Goal: Find specific page/section: Find specific page/section

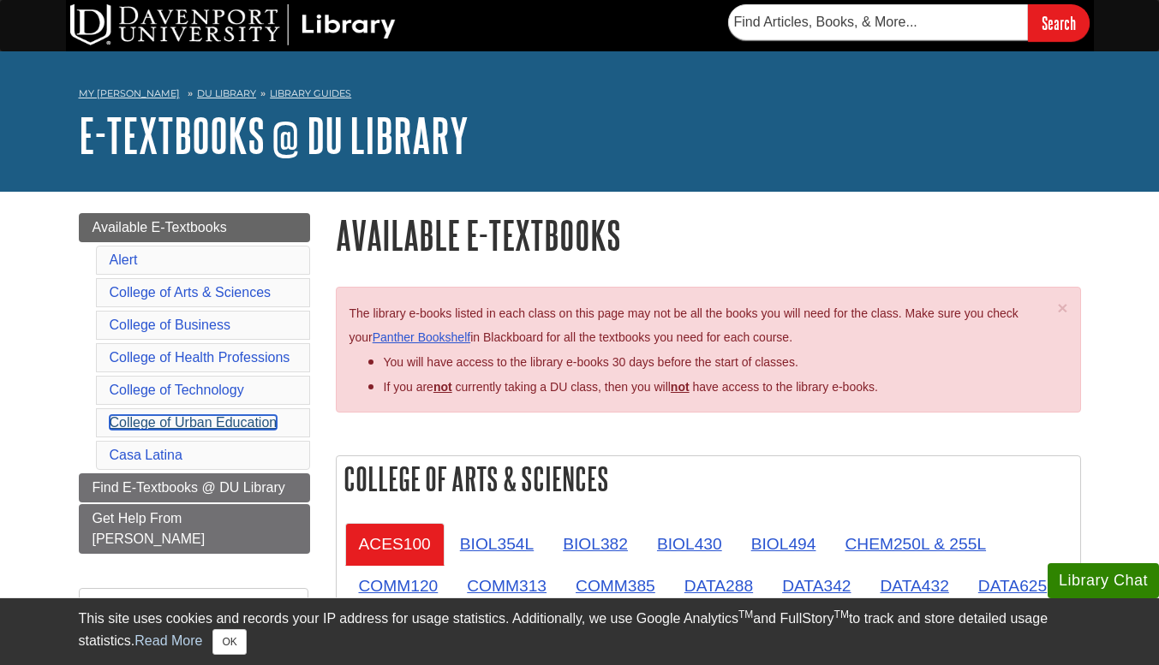
click at [197, 426] on link "College of Urban Education" at bounding box center [194, 422] width 168 height 15
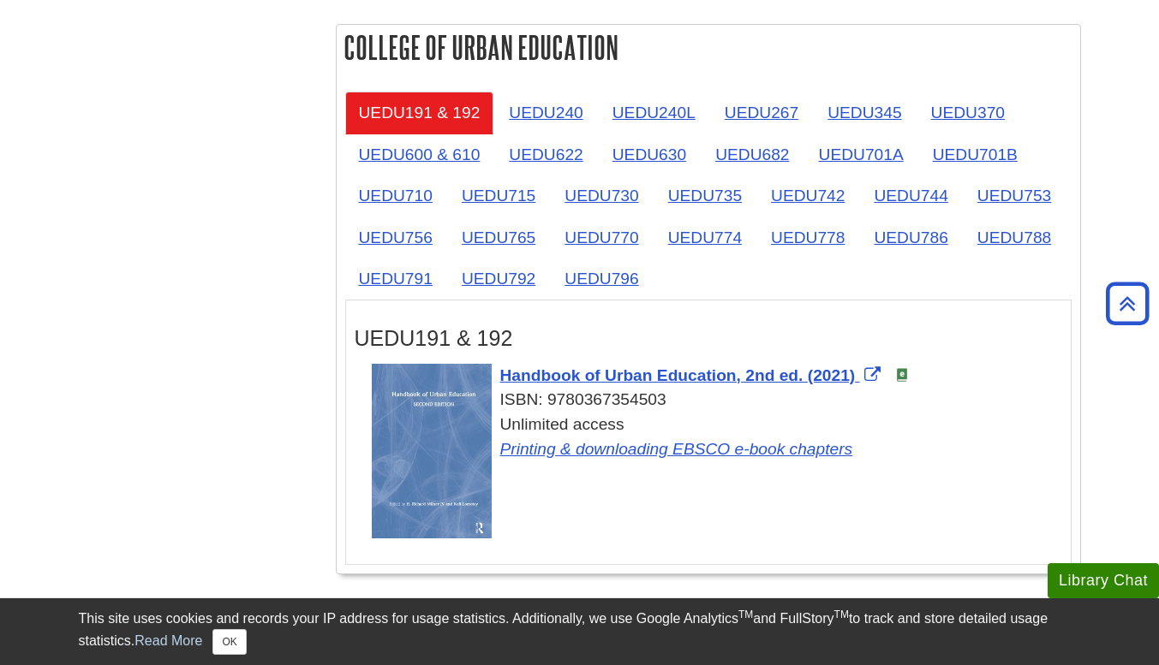
scroll to position [2774, 0]
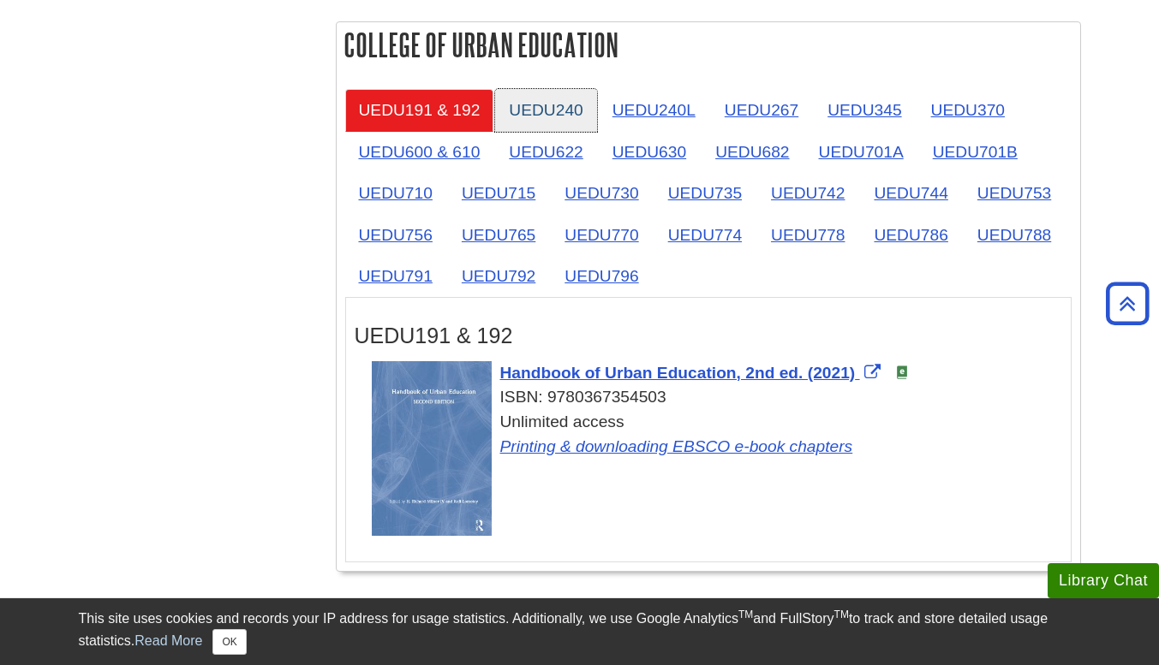
click at [565, 96] on link "UEDU240" at bounding box center [545, 110] width 101 height 42
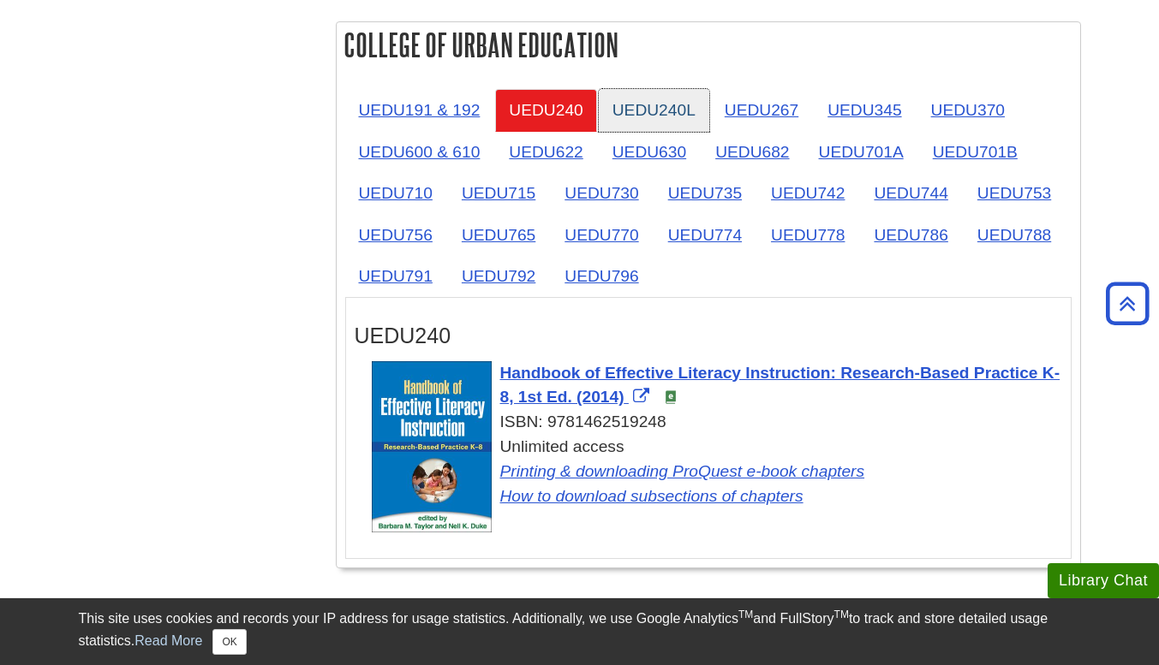
click at [637, 97] on link "UEDU240L" at bounding box center [654, 110] width 110 height 42
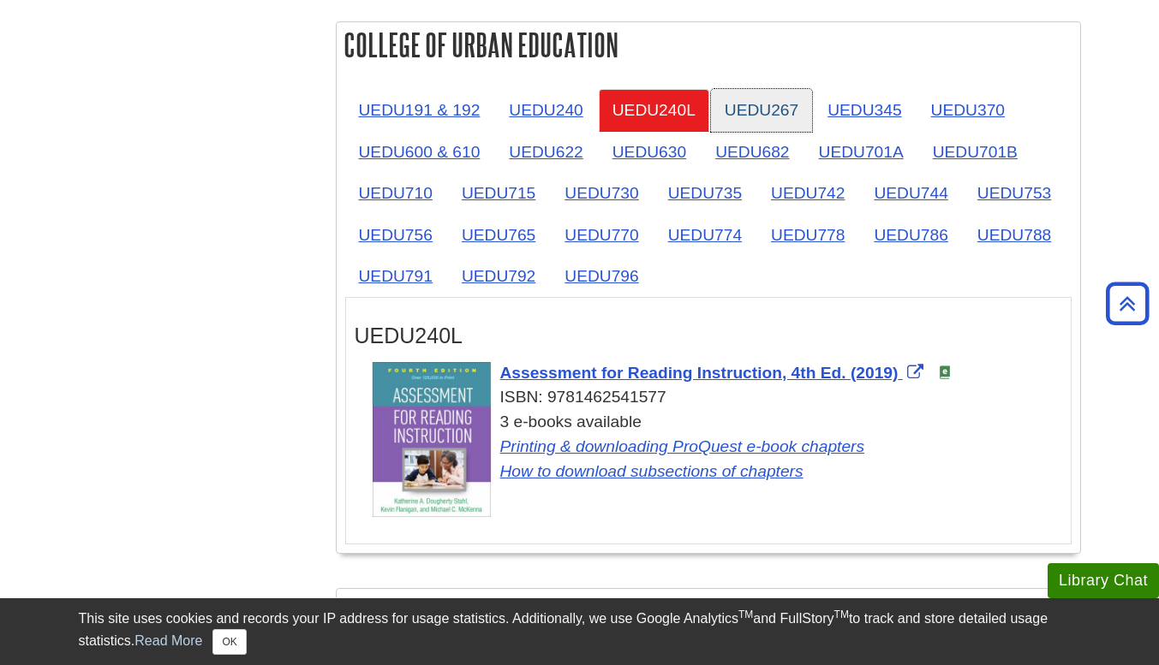
click at [763, 102] on link "UEDU267" at bounding box center [761, 110] width 101 height 42
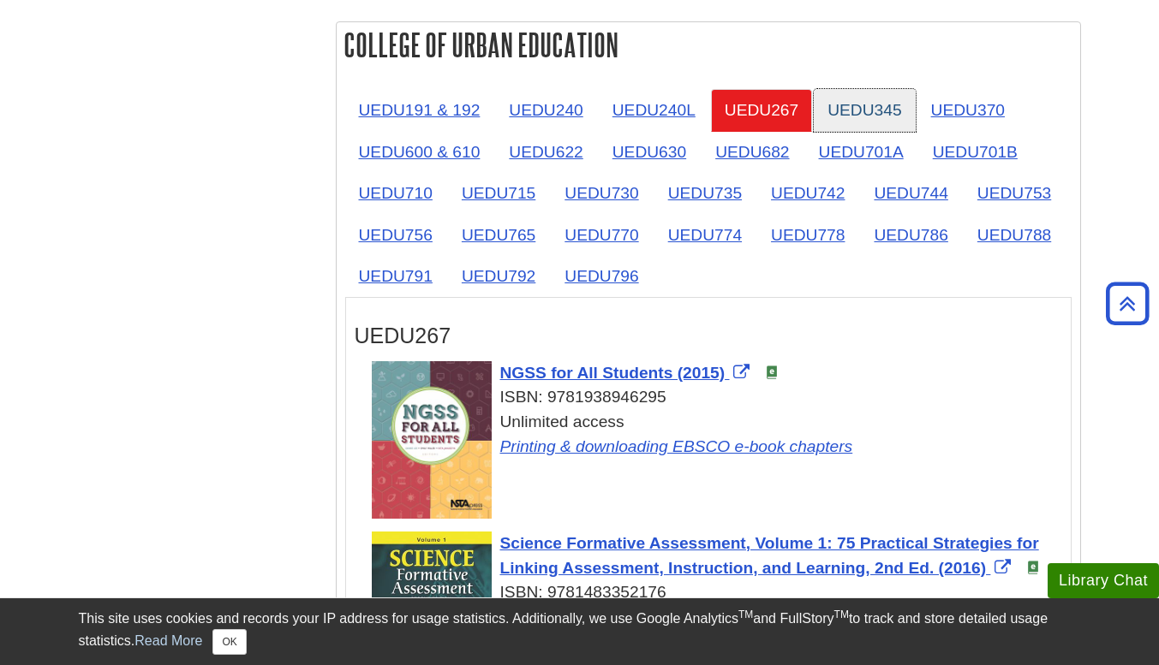
click at [863, 92] on link "UEDU345" at bounding box center [864, 110] width 101 height 42
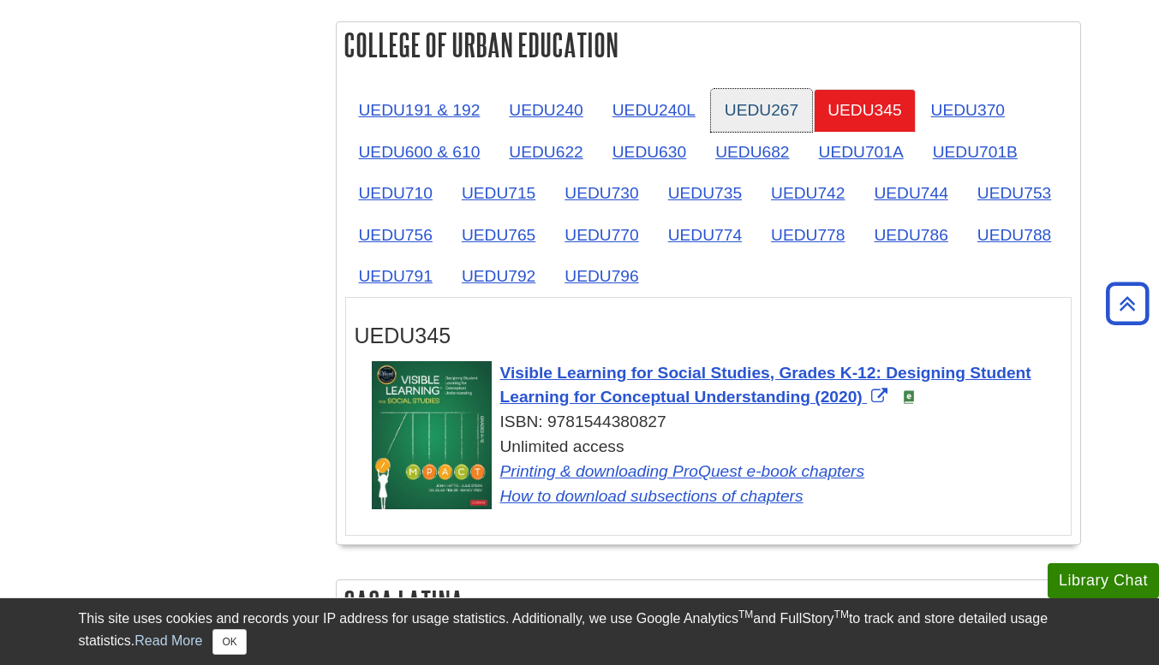
click at [755, 115] on link "UEDU267" at bounding box center [761, 110] width 101 height 42
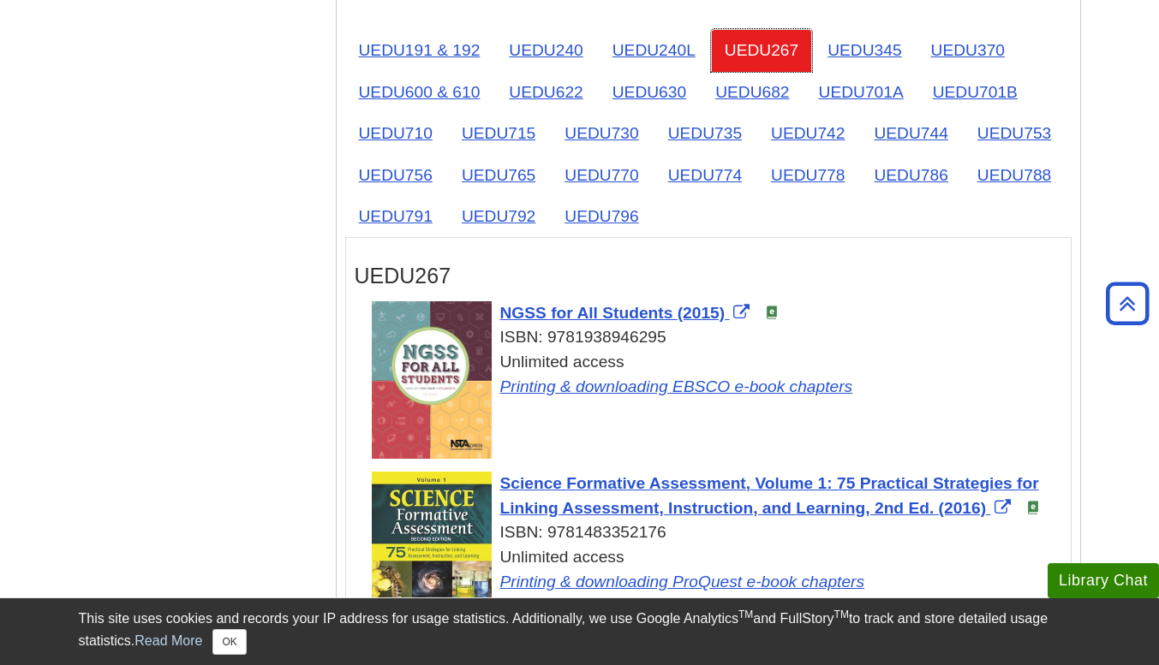
scroll to position [2832, 0]
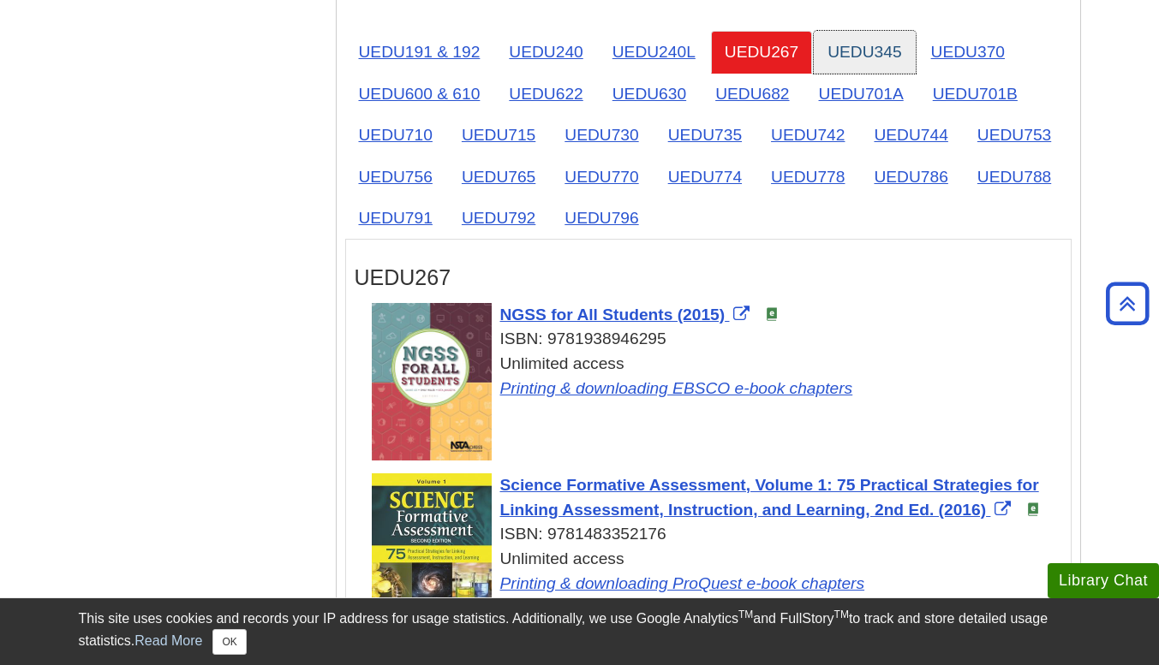
click at [869, 58] on link "UEDU345" at bounding box center [864, 52] width 101 height 42
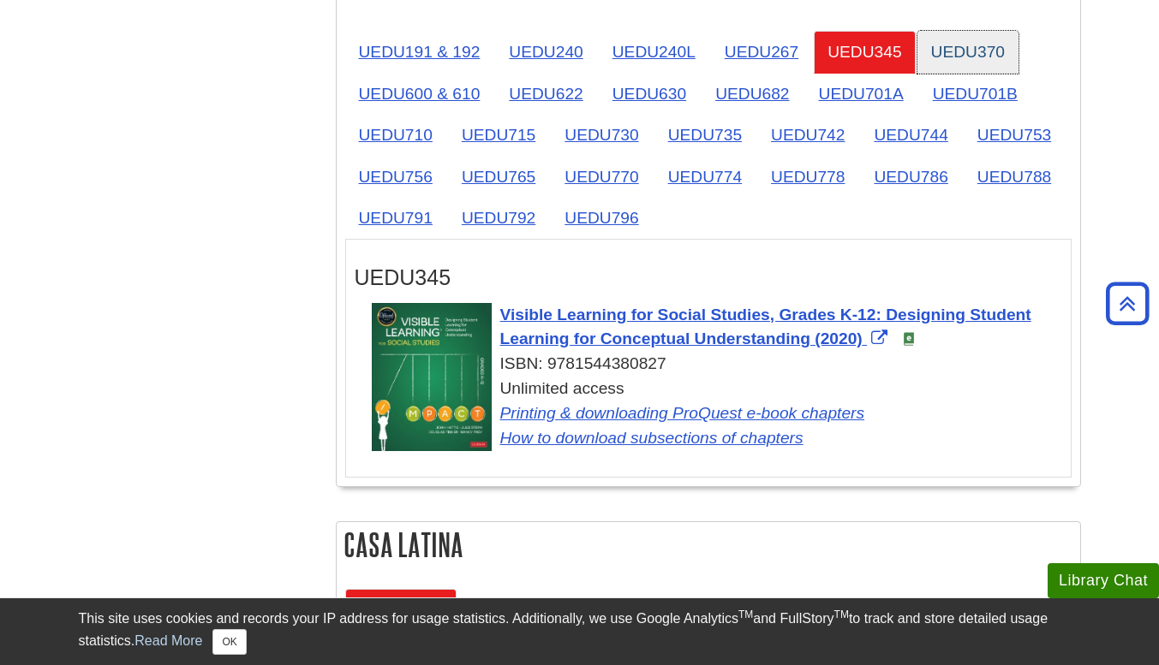
click at [974, 54] on link "UEDU370" at bounding box center [967, 52] width 101 height 42
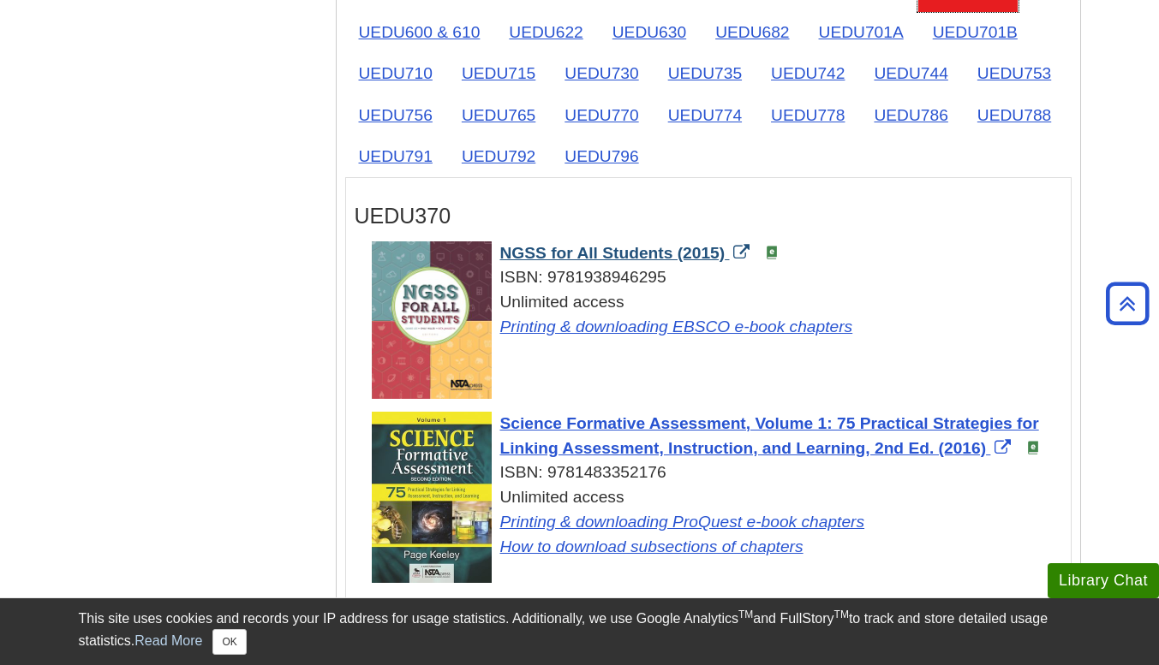
scroll to position [2872, 0]
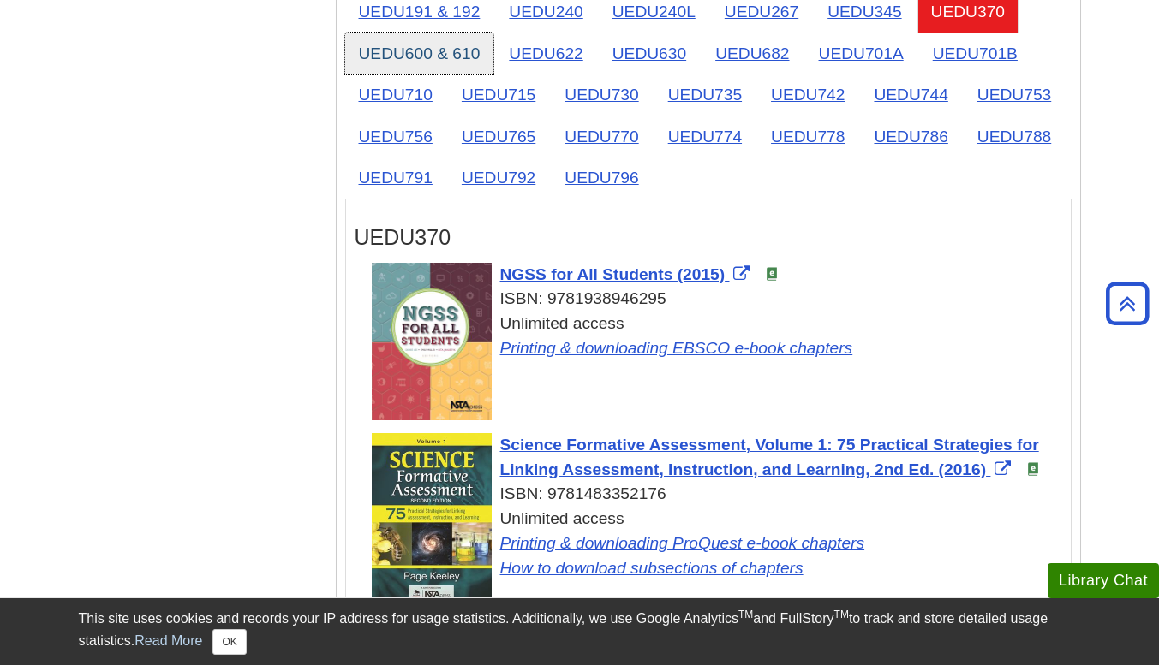
click at [408, 60] on link "UEDU600 & 610" at bounding box center [419, 54] width 149 height 42
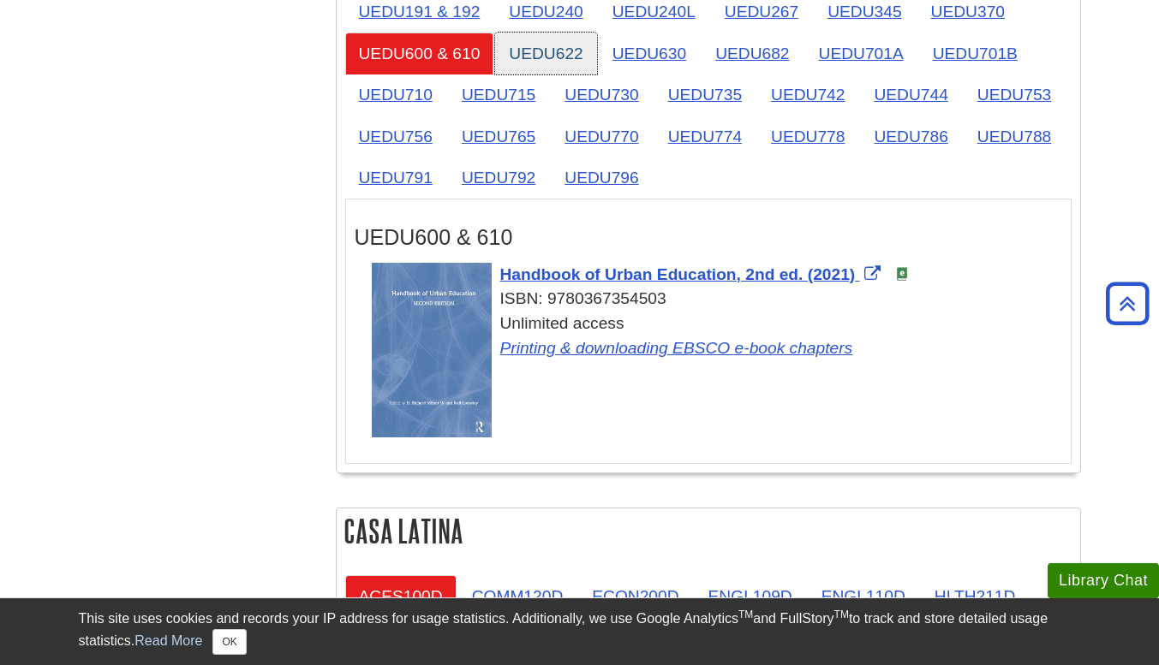
click at [538, 58] on link "UEDU622" at bounding box center [545, 54] width 101 height 42
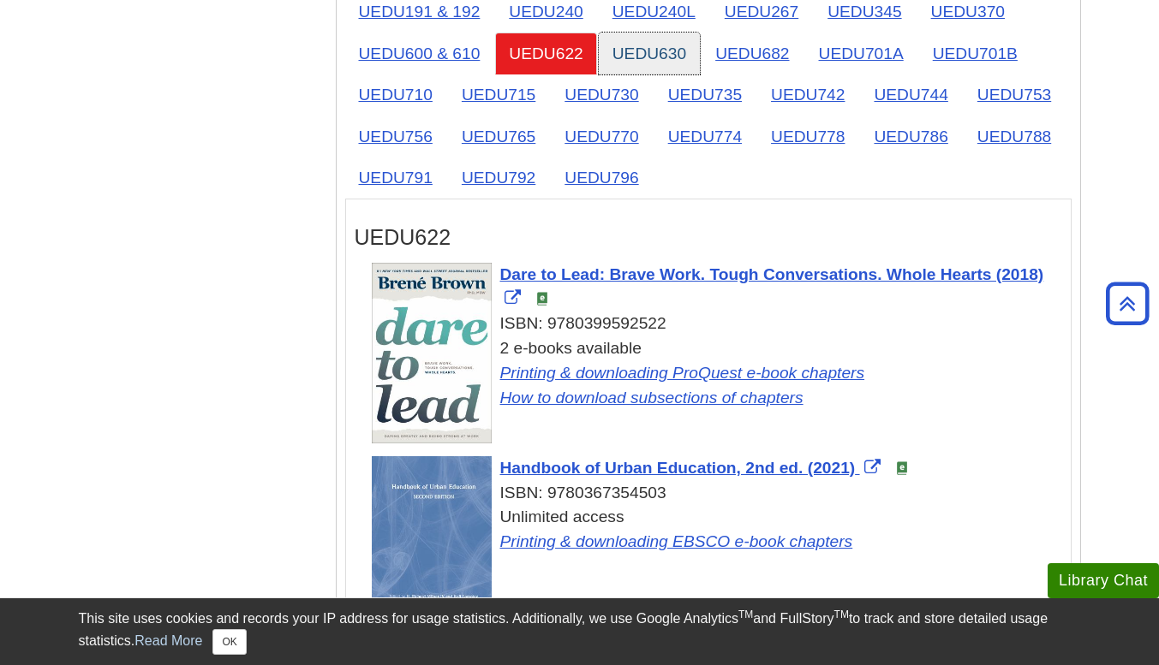
click at [634, 58] on link "UEDU630" at bounding box center [649, 54] width 101 height 42
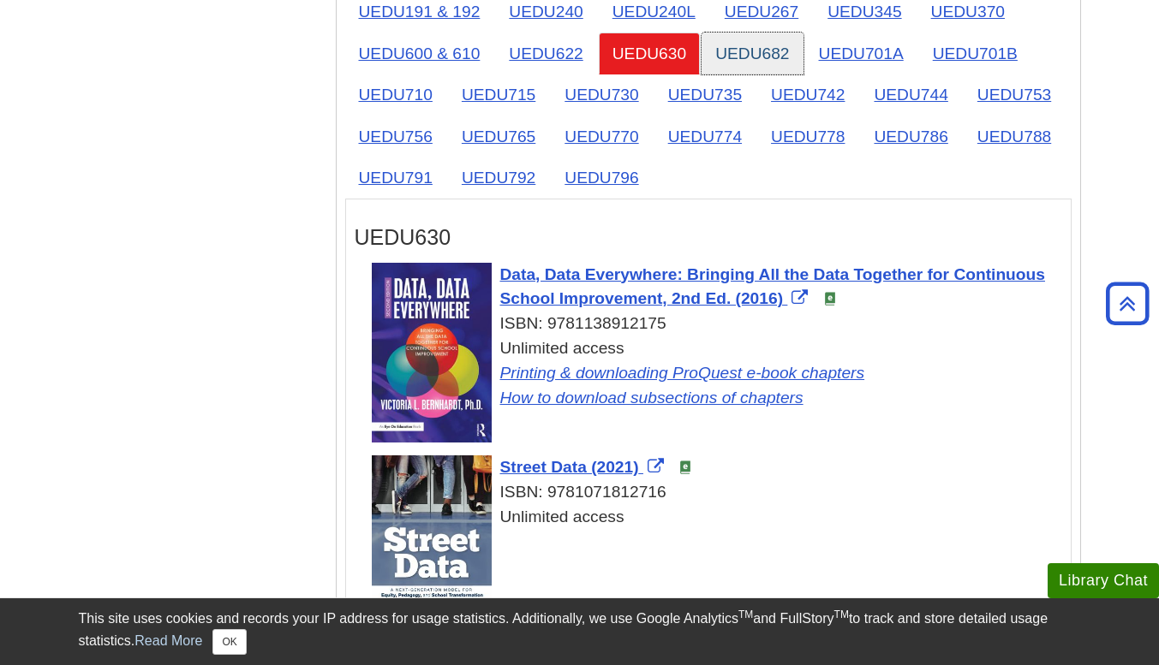
click at [758, 52] on link "UEDU682" at bounding box center [751, 54] width 101 height 42
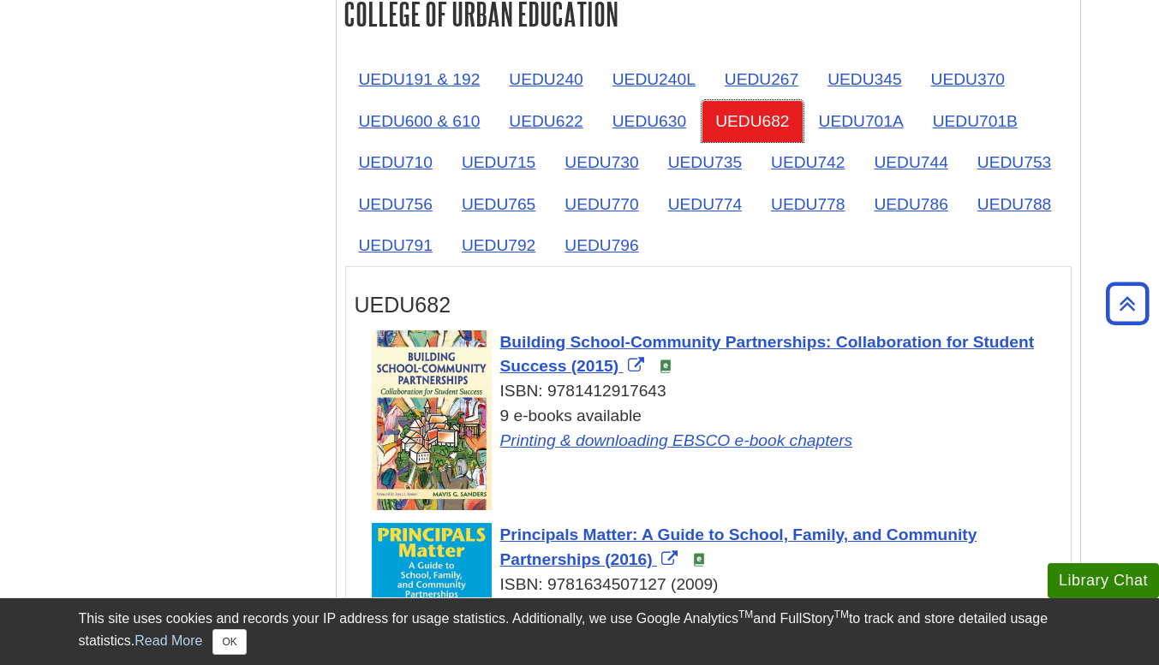
scroll to position [2804, 0]
click at [844, 122] on link "UEDU701A" at bounding box center [861, 122] width 112 height 42
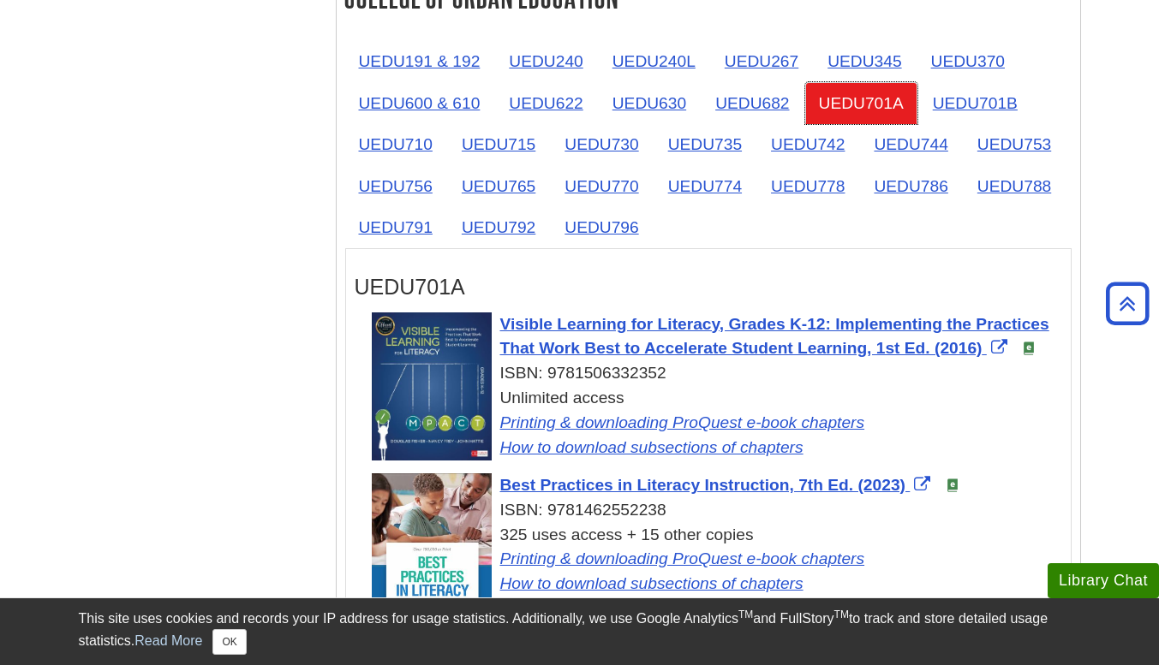
scroll to position [2821, 0]
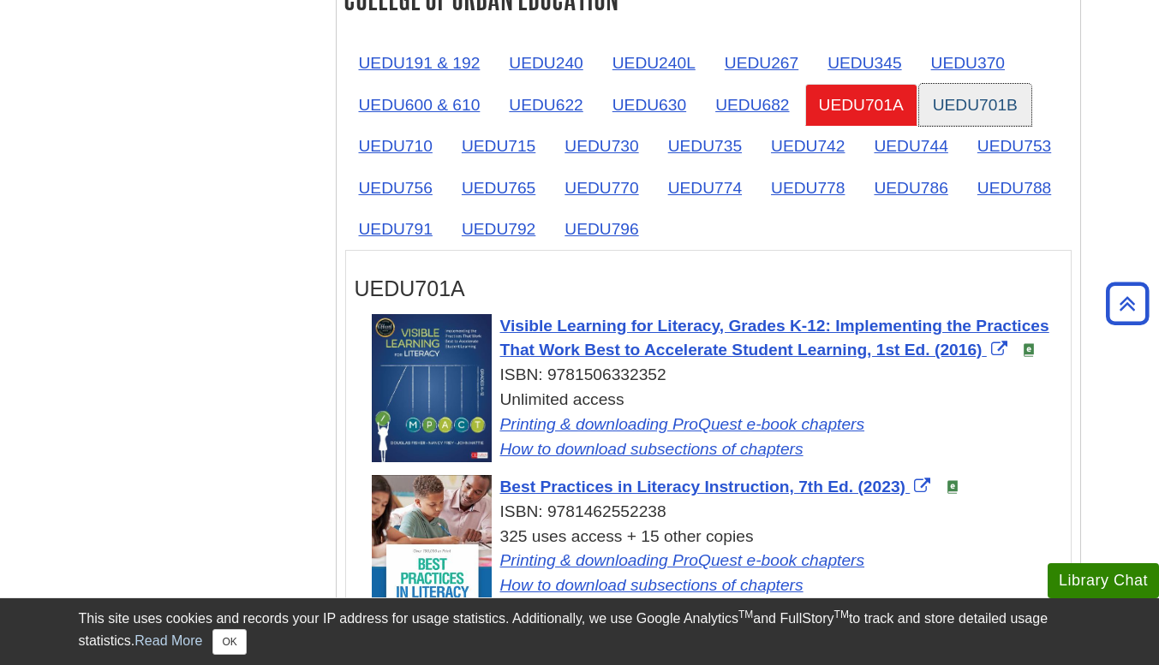
click at [981, 110] on link "UEDU701B" at bounding box center [975, 105] width 112 height 42
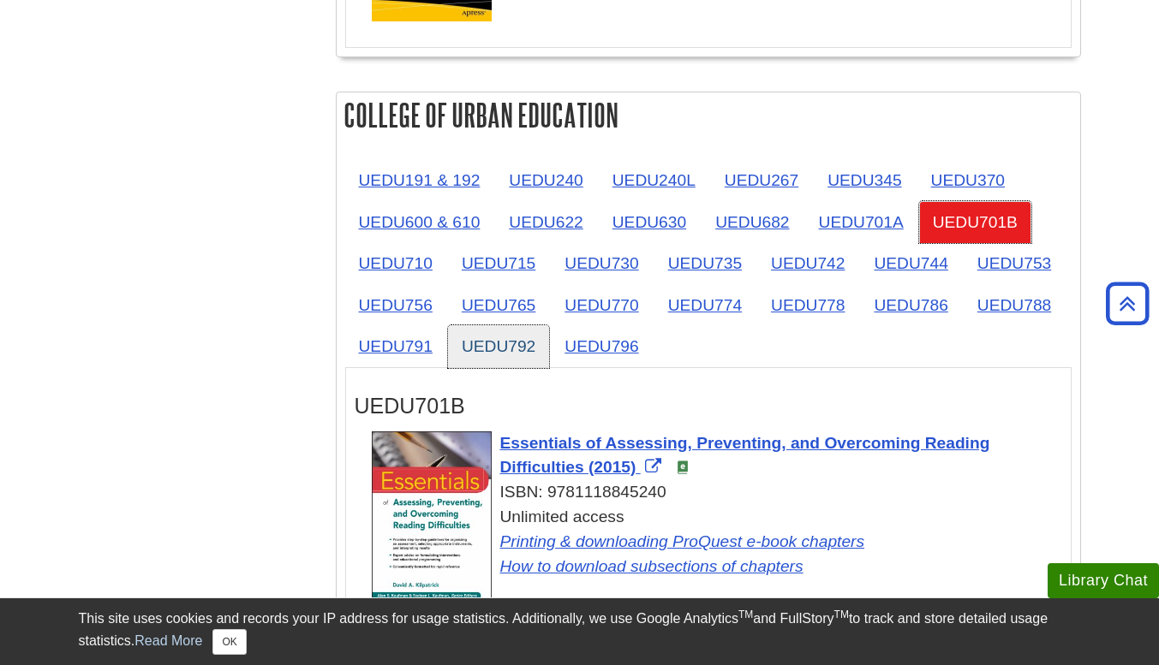
scroll to position [2703, 0]
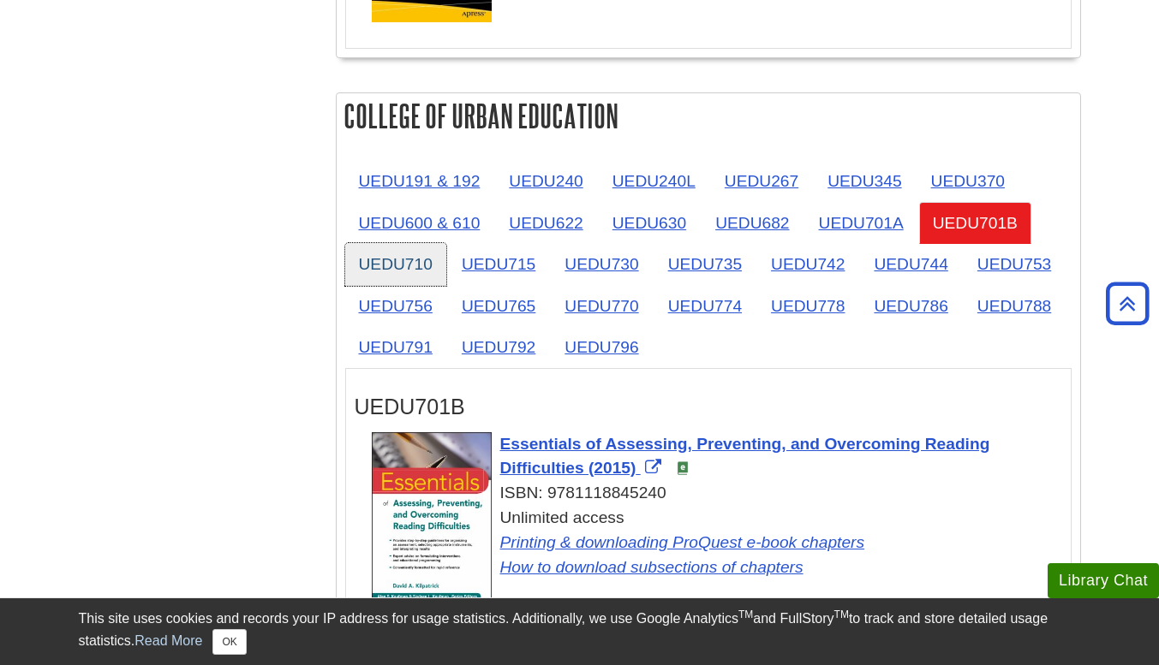
click at [445, 262] on link "UEDU710" at bounding box center [395, 264] width 101 height 42
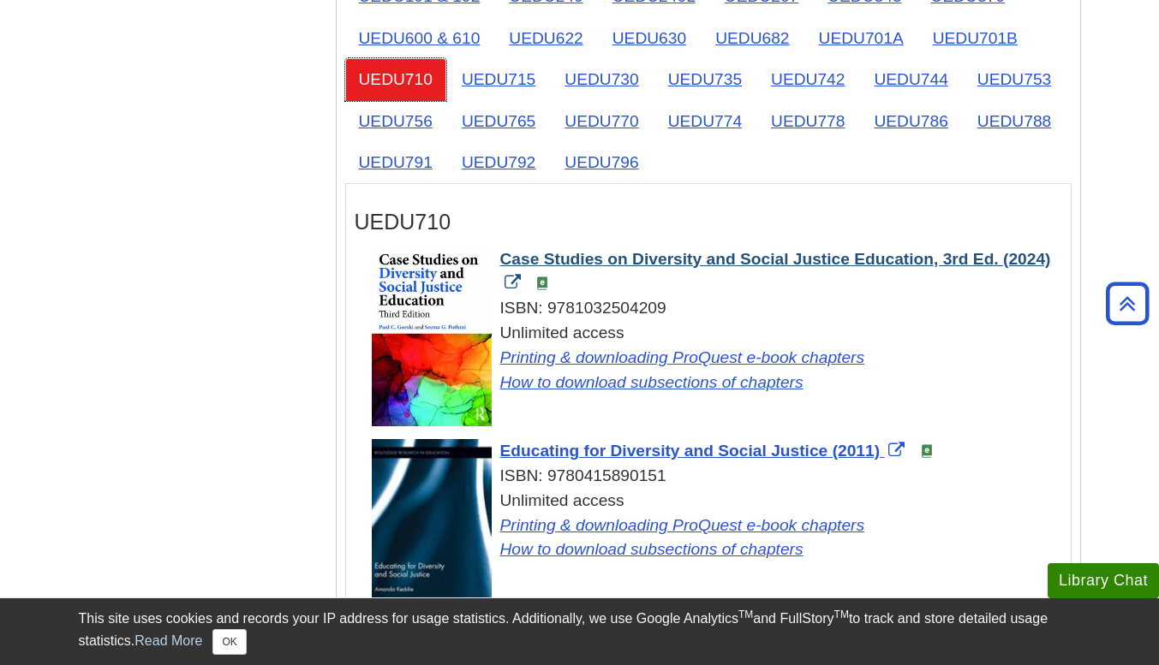
scroll to position [2889, 0]
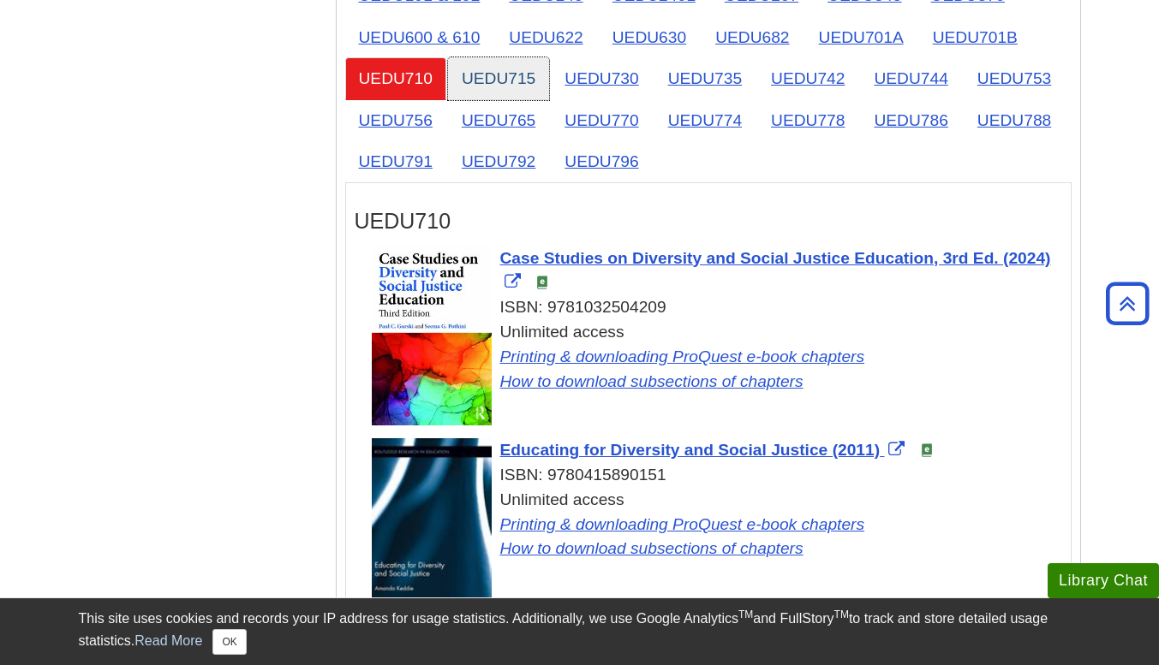
click at [532, 93] on link "UEDU715" at bounding box center [498, 78] width 101 height 42
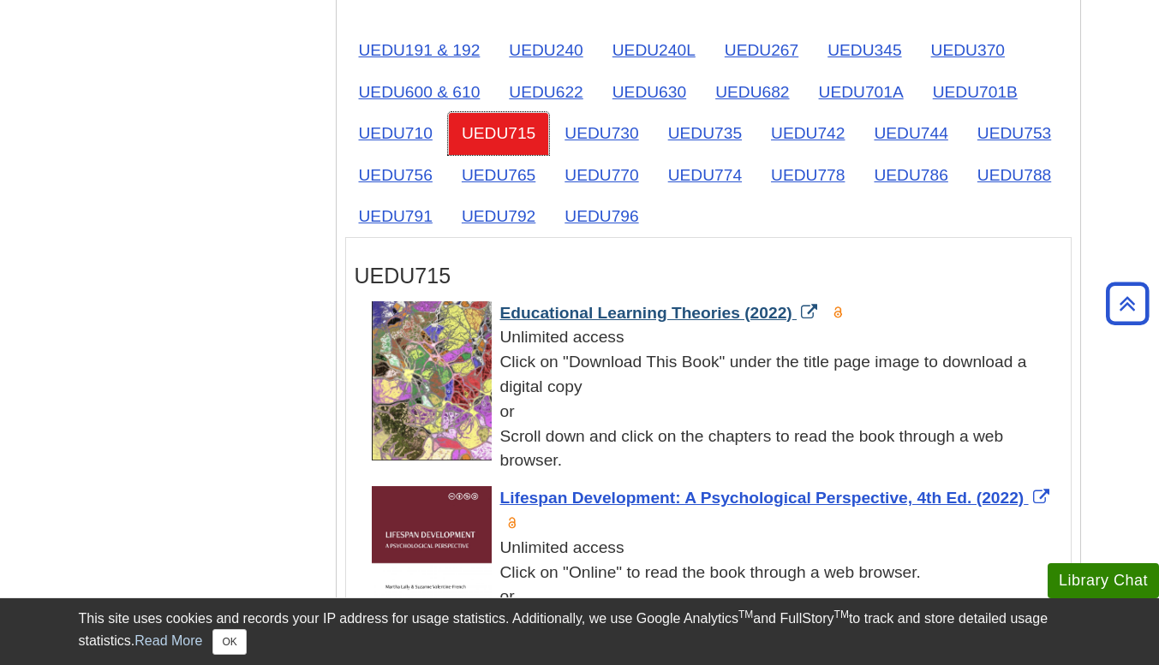
scroll to position [2836, 0]
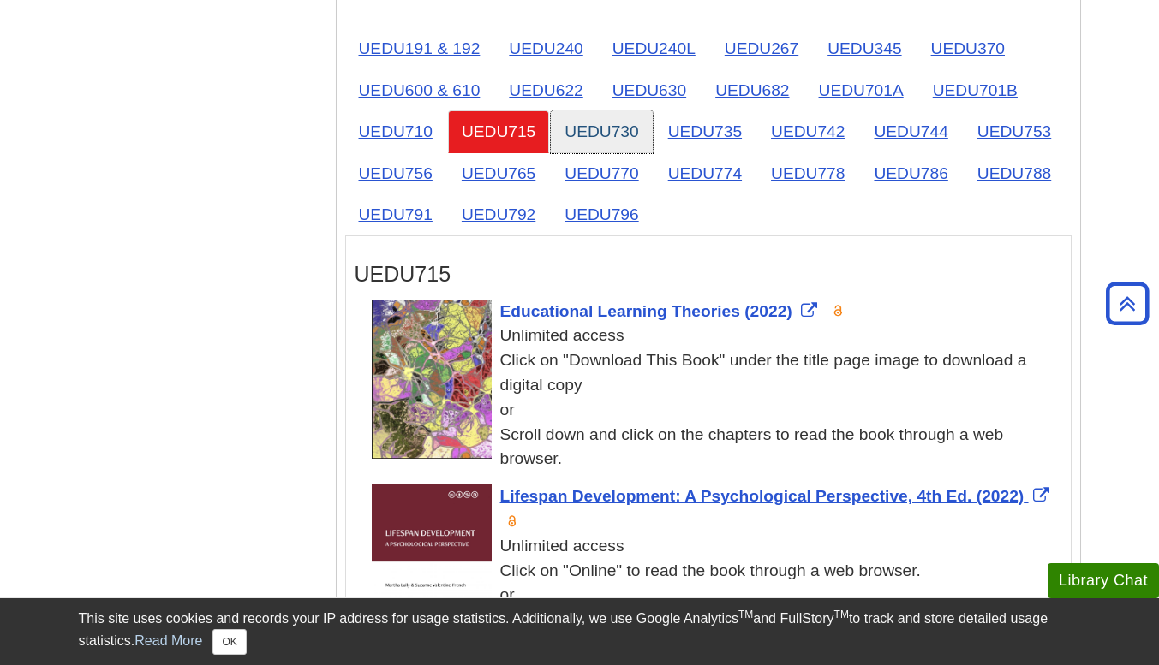
click at [626, 132] on link "UEDU730" at bounding box center [601, 131] width 101 height 42
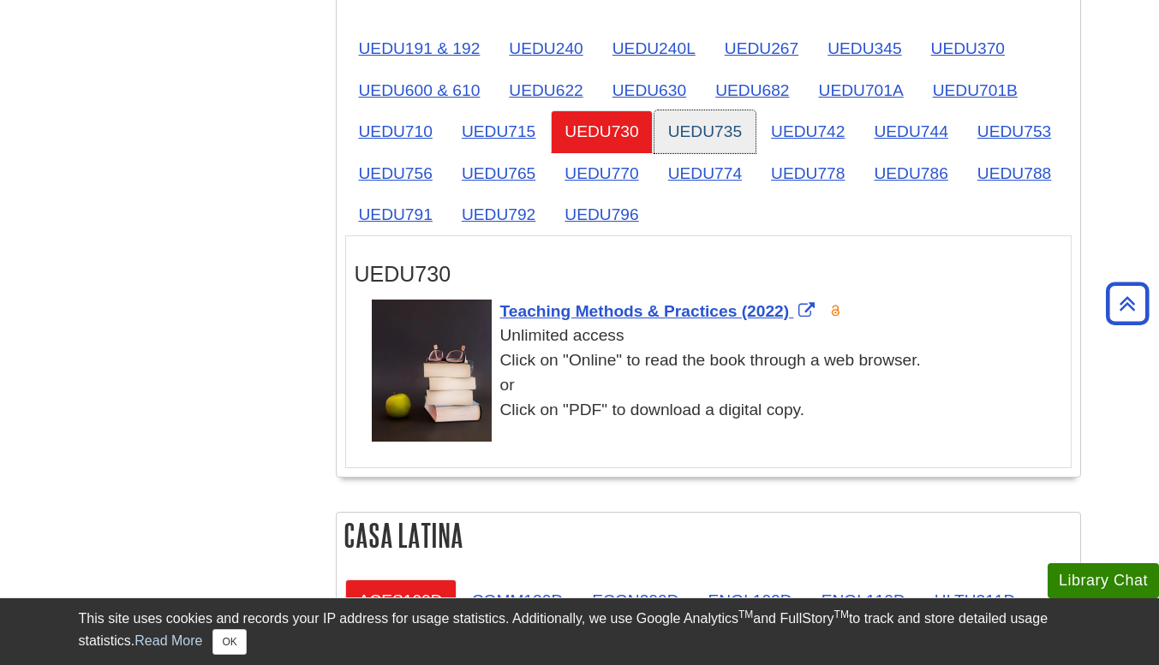
click at [715, 123] on link "UEDU735" at bounding box center [704, 131] width 101 height 42
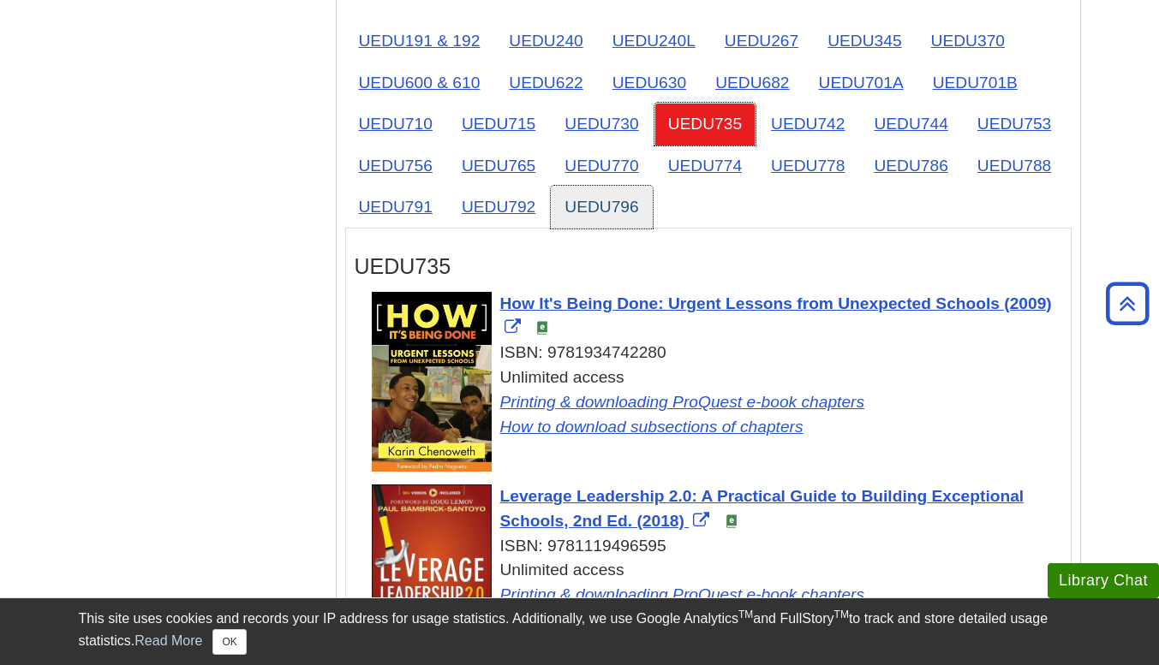
scroll to position [2842, 0]
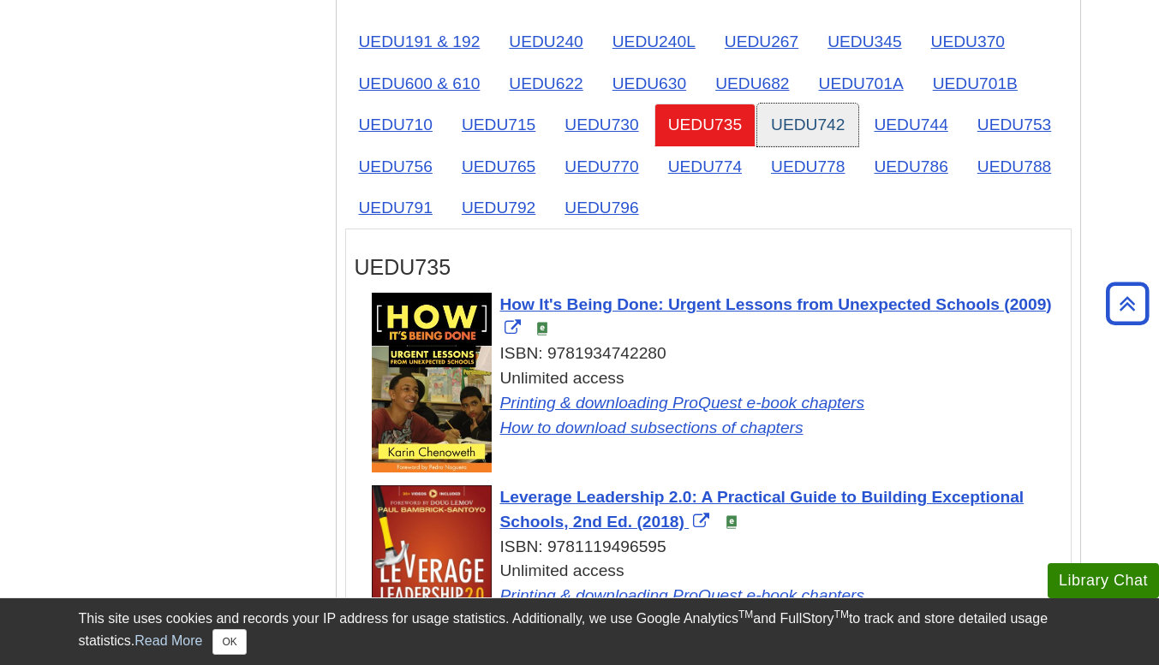
click at [779, 140] on link "UEDU742" at bounding box center [807, 125] width 101 height 42
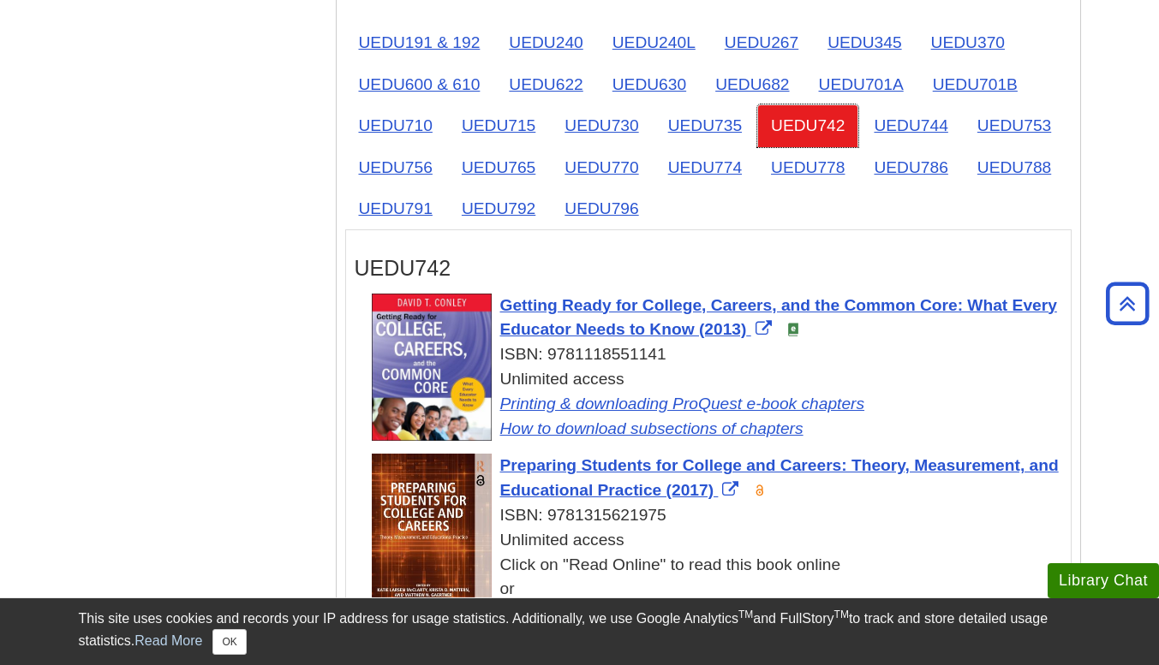
scroll to position [2836, 0]
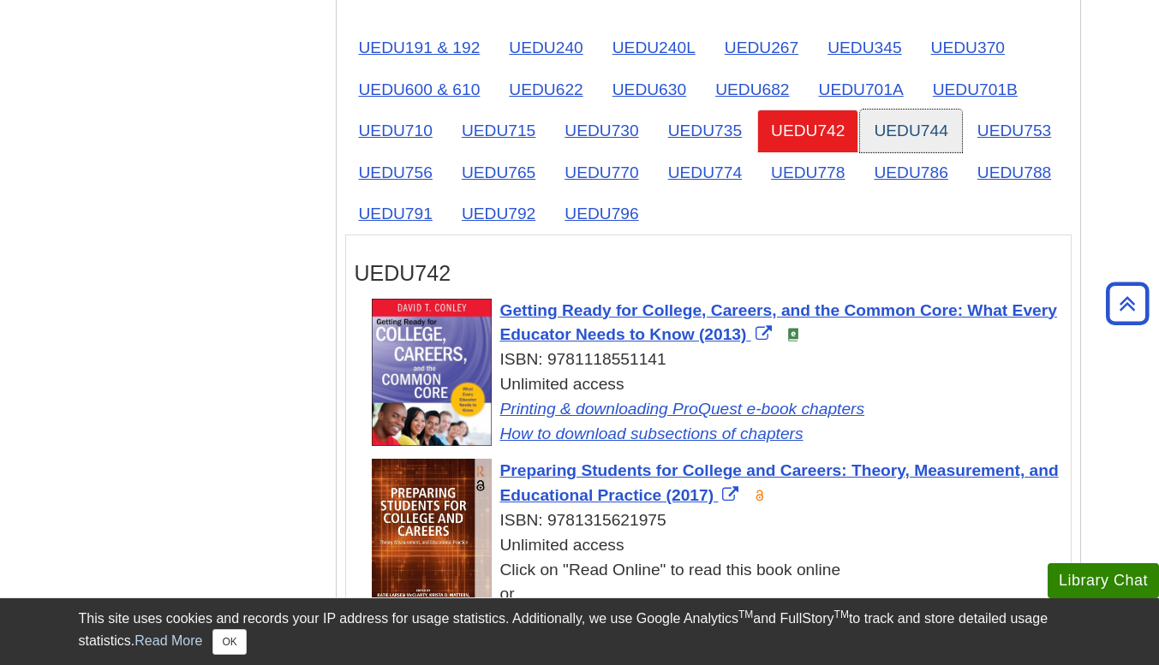
click at [885, 123] on link "UEDU744" at bounding box center [910, 131] width 101 height 42
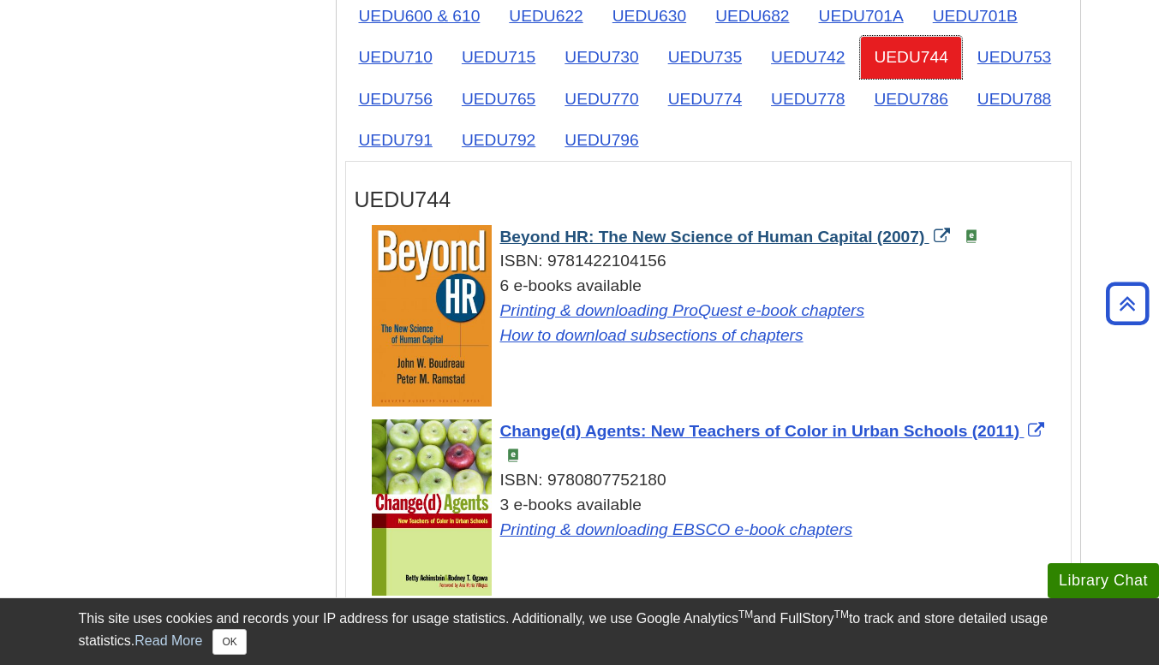
scroll to position [2907, 0]
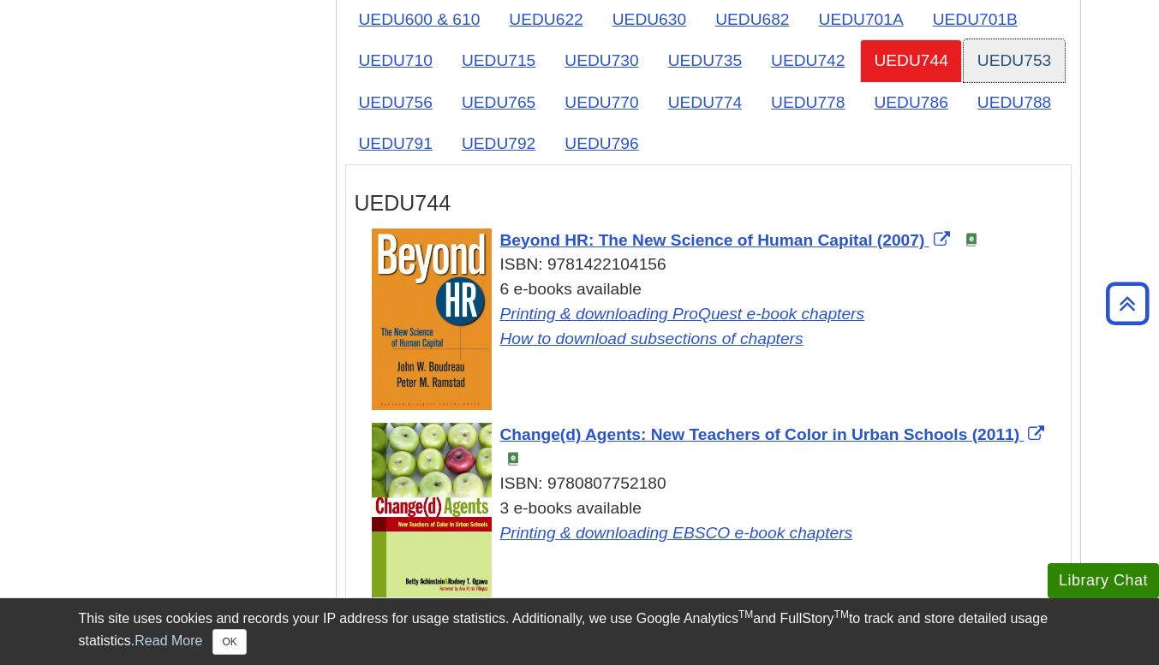
click at [990, 72] on link "UEDU753" at bounding box center [1013, 60] width 101 height 42
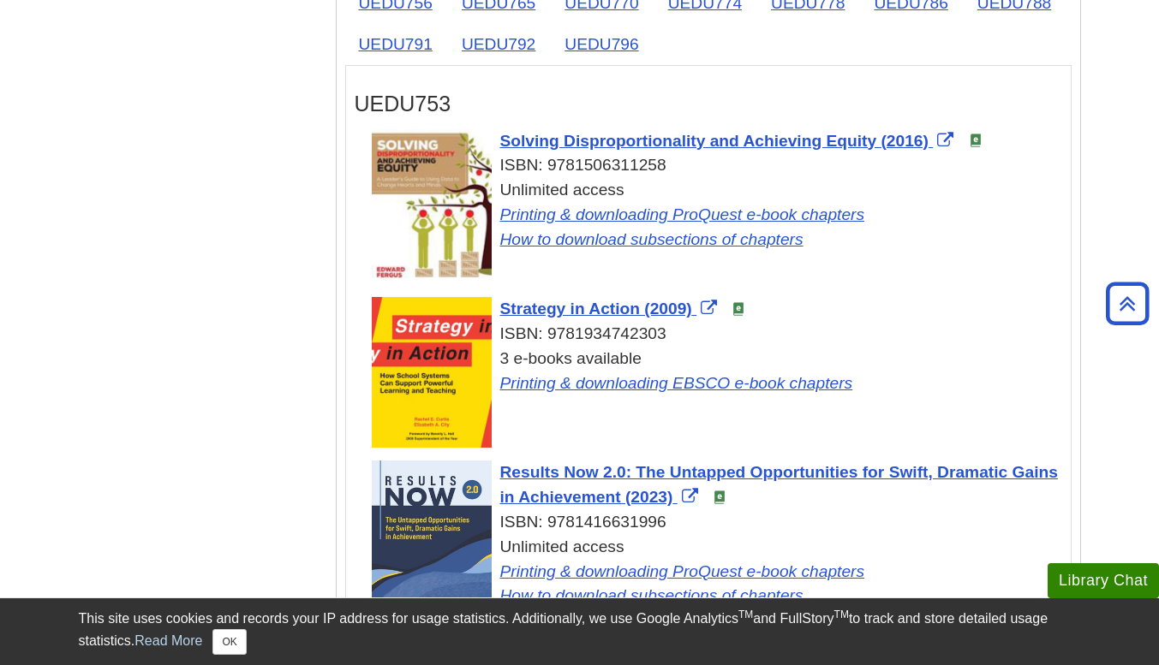
scroll to position [2989, 0]
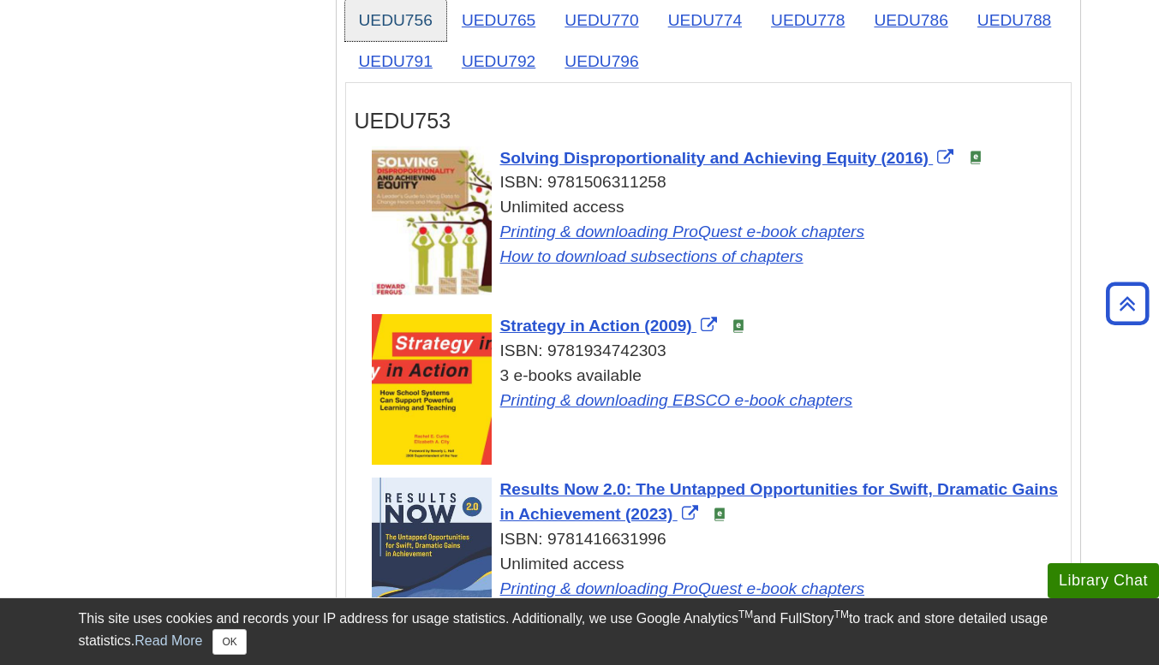
click at [403, 35] on link "UEDU756" at bounding box center [395, 20] width 101 height 42
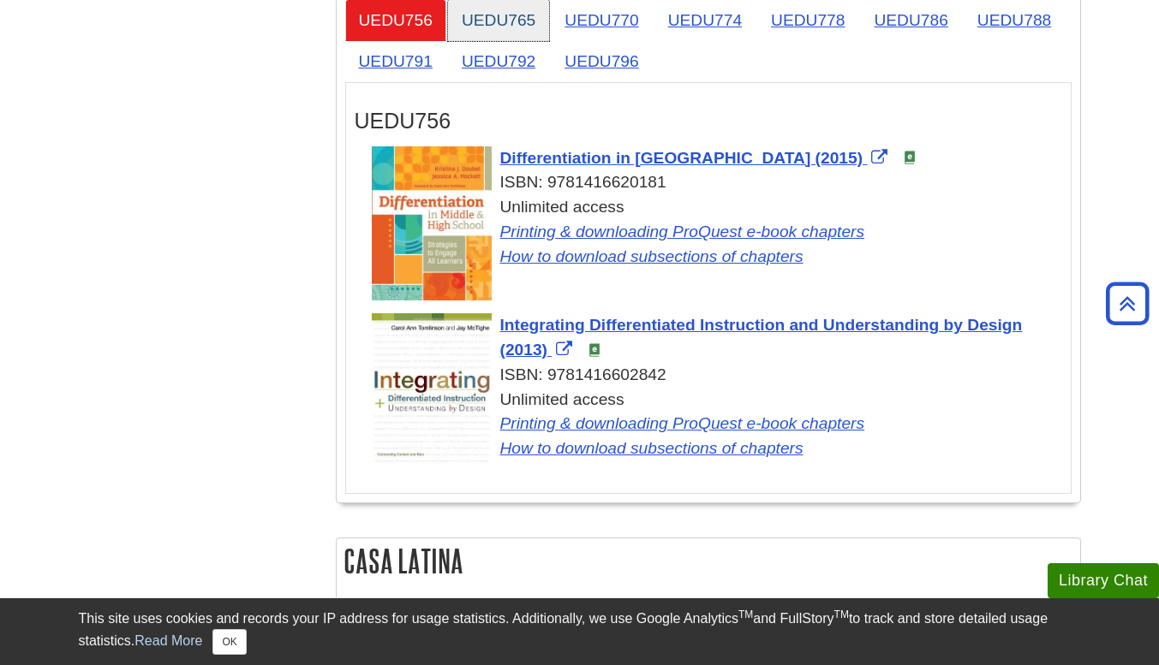
click at [483, 32] on link "UEDU765" at bounding box center [498, 20] width 101 height 42
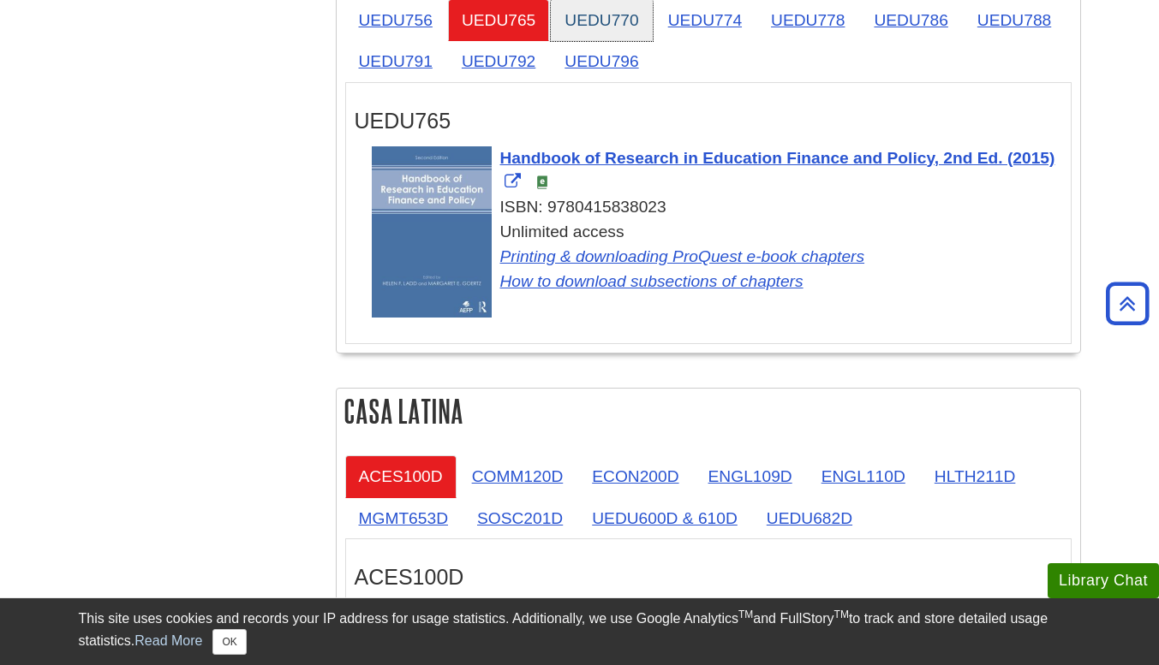
click at [582, 33] on link "UEDU770" at bounding box center [601, 20] width 101 height 42
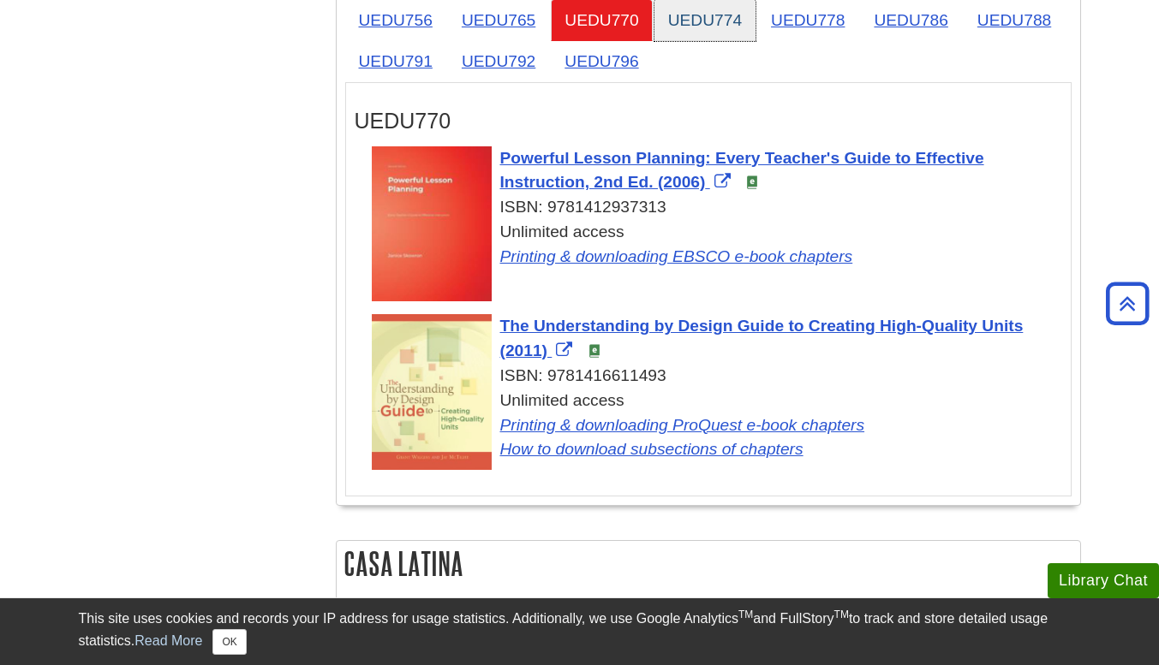
click at [684, 14] on link "UEDU774" at bounding box center [704, 20] width 101 height 42
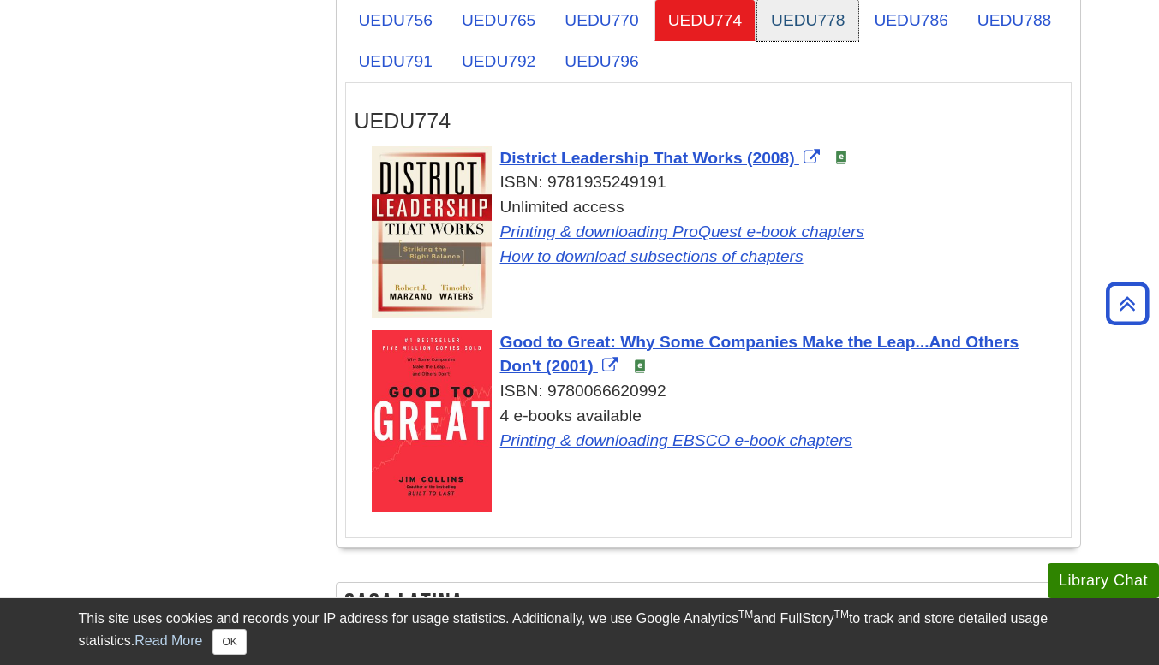
click at [820, 15] on link "UEDU778" at bounding box center [807, 20] width 101 height 42
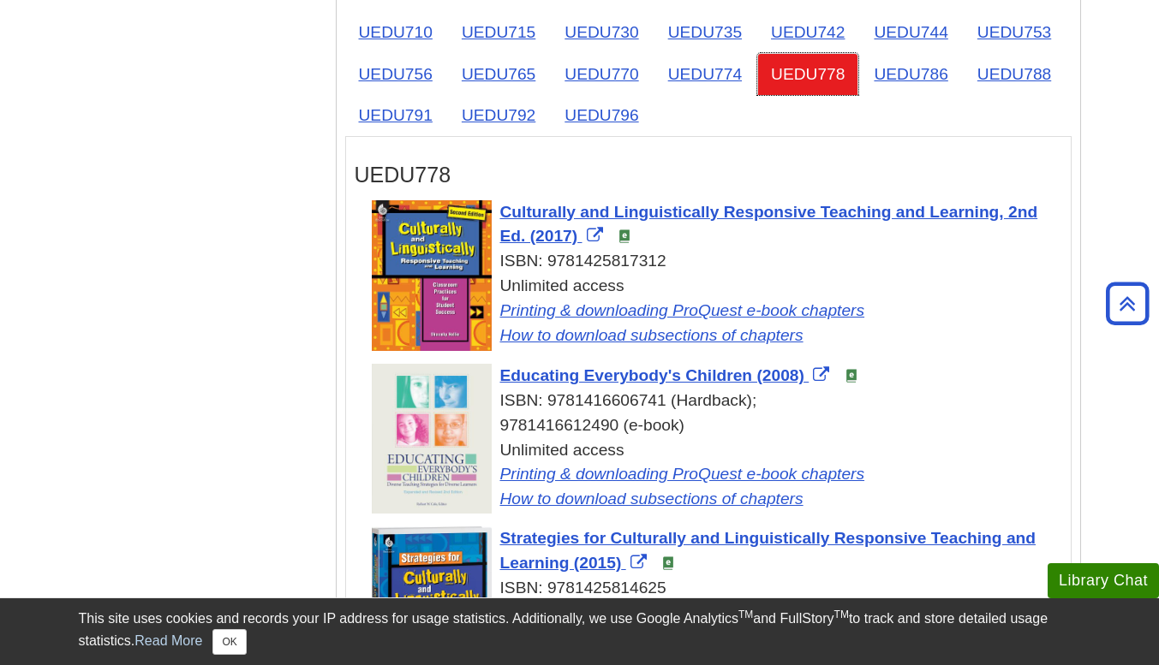
scroll to position [2929, 0]
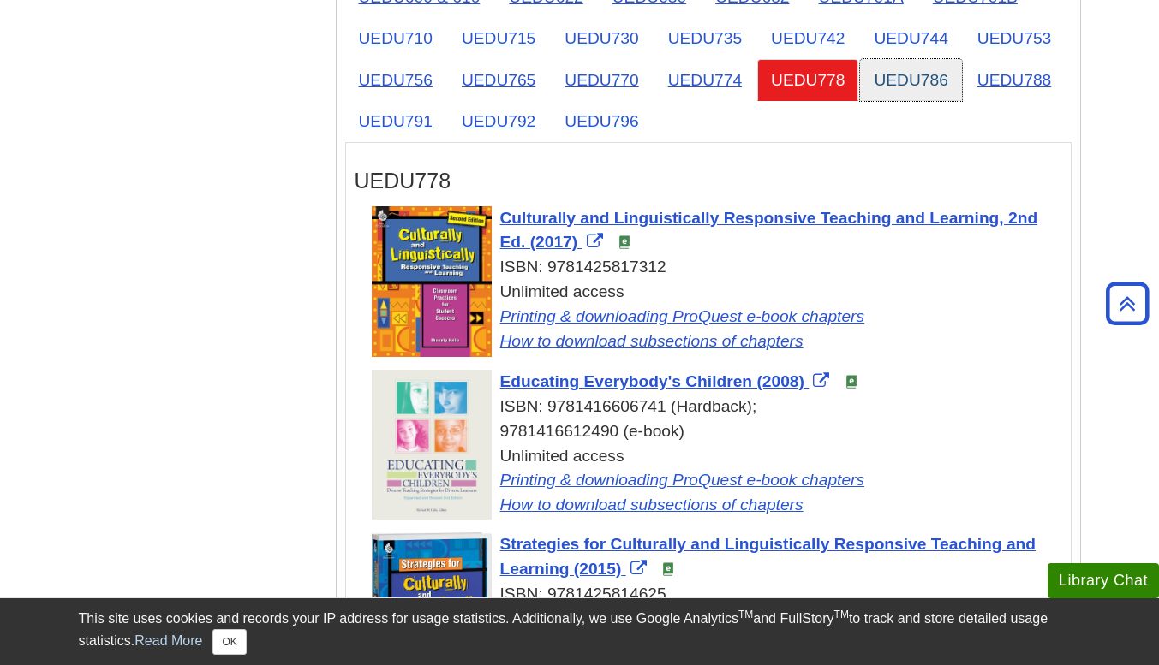
click at [919, 72] on link "UEDU786" at bounding box center [910, 80] width 101 height 42
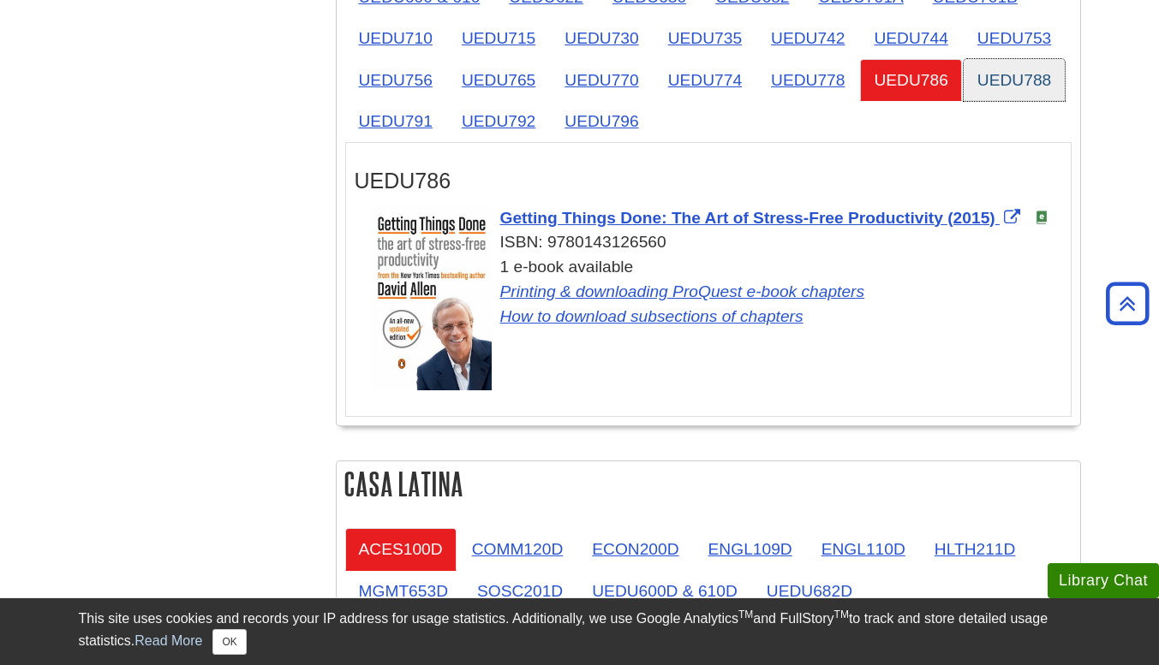
click at [992, 69] on link "UEDU788" at bounding box center [1013, 80] width 101 height 42
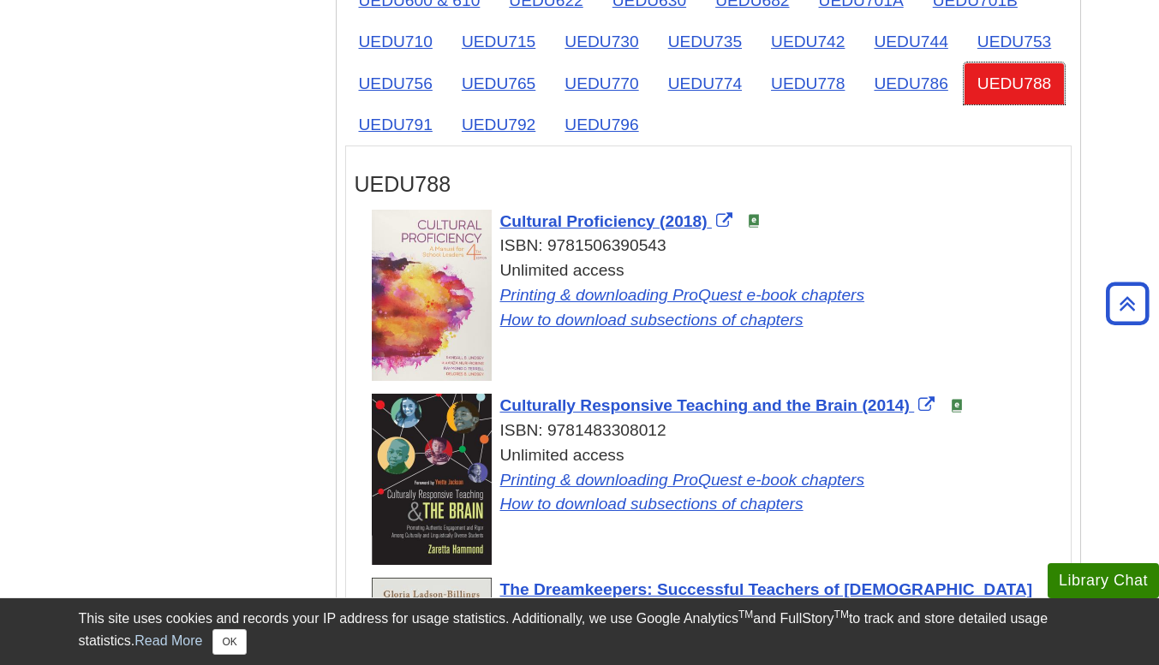
scroll to position [2925, 0]
click at [389, 118] on link "UEDU791" at bounding box center [395, 125] width 101 height 42
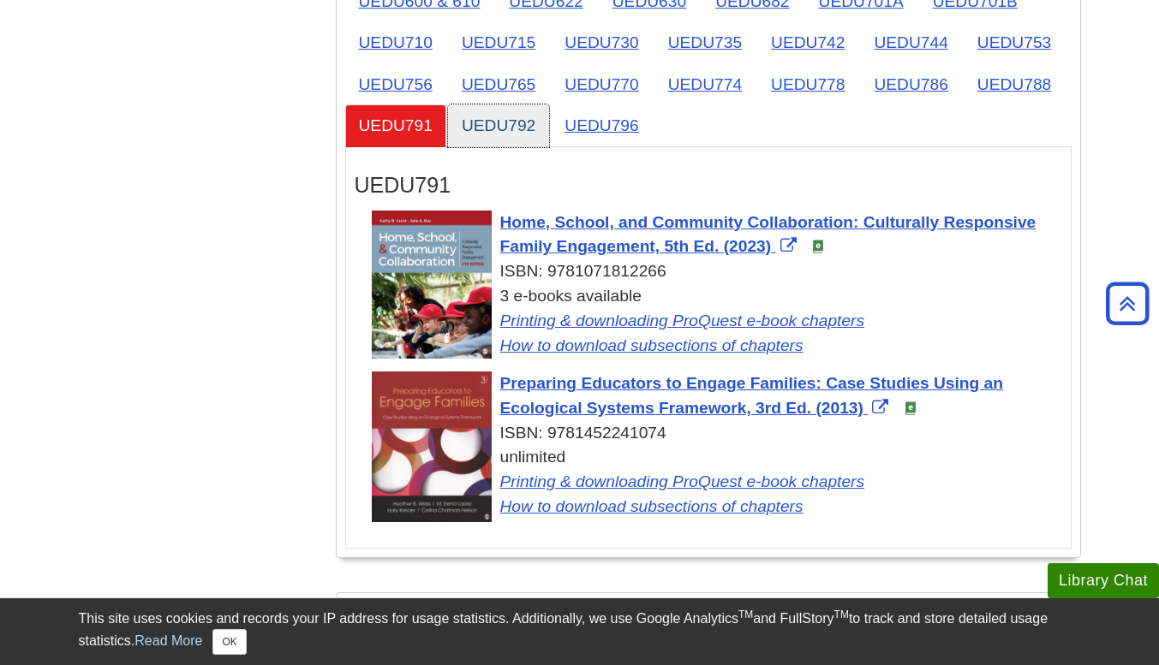
click at [540, 122] on link "UEDU792" at bounding box center [498, 125] width 101 height 42
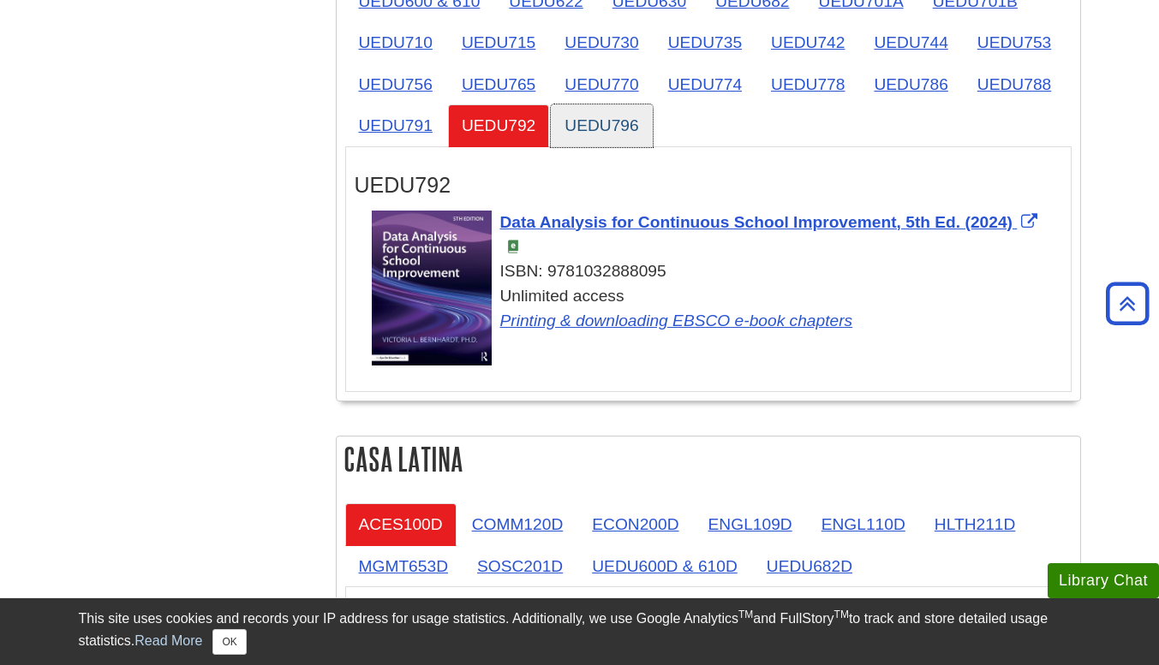
click at [571, 128] on link "UEDU796" at bounding box center [601, 125] width 101 height 42
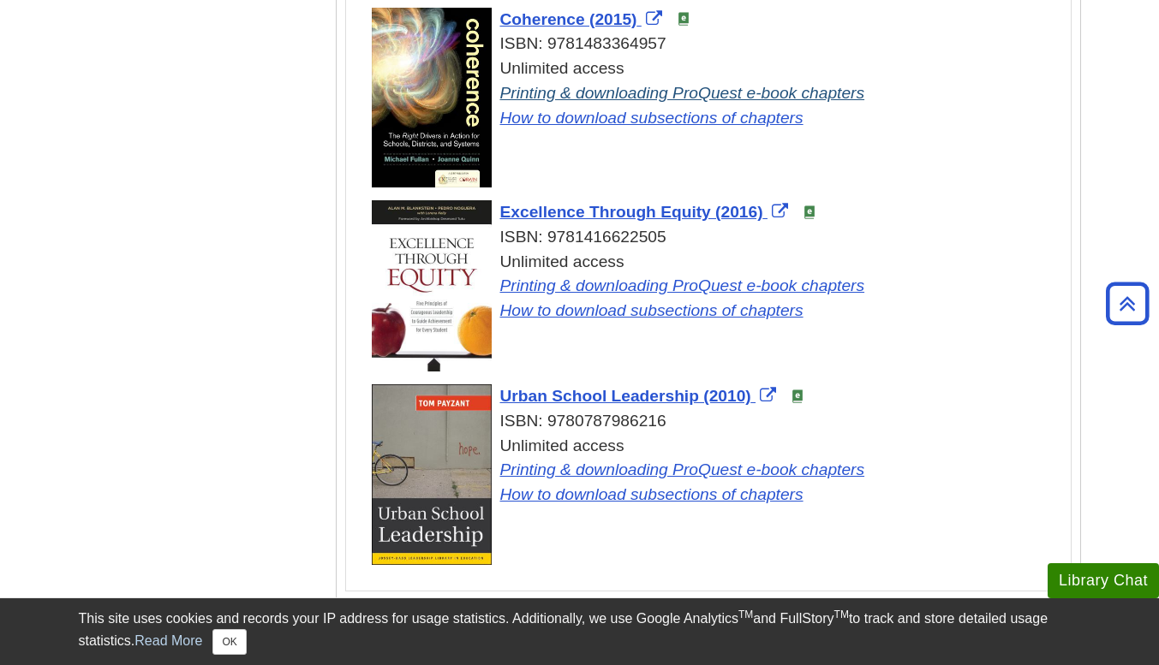
scroll to position [3129, 0]
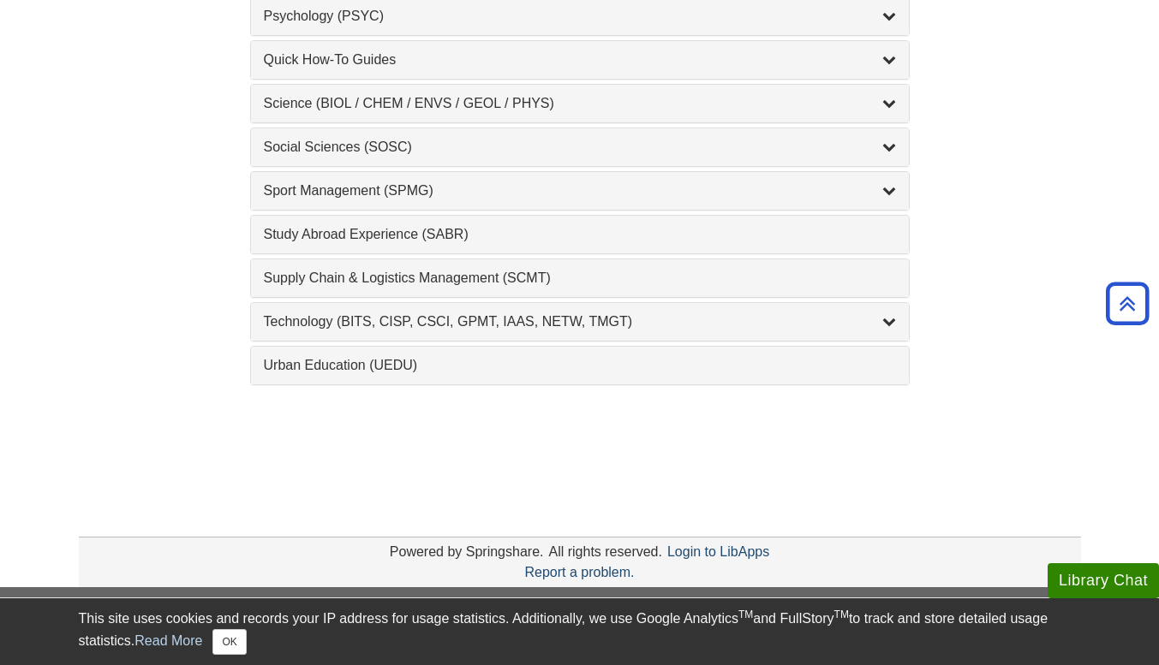
scroll to position [1966, 0]
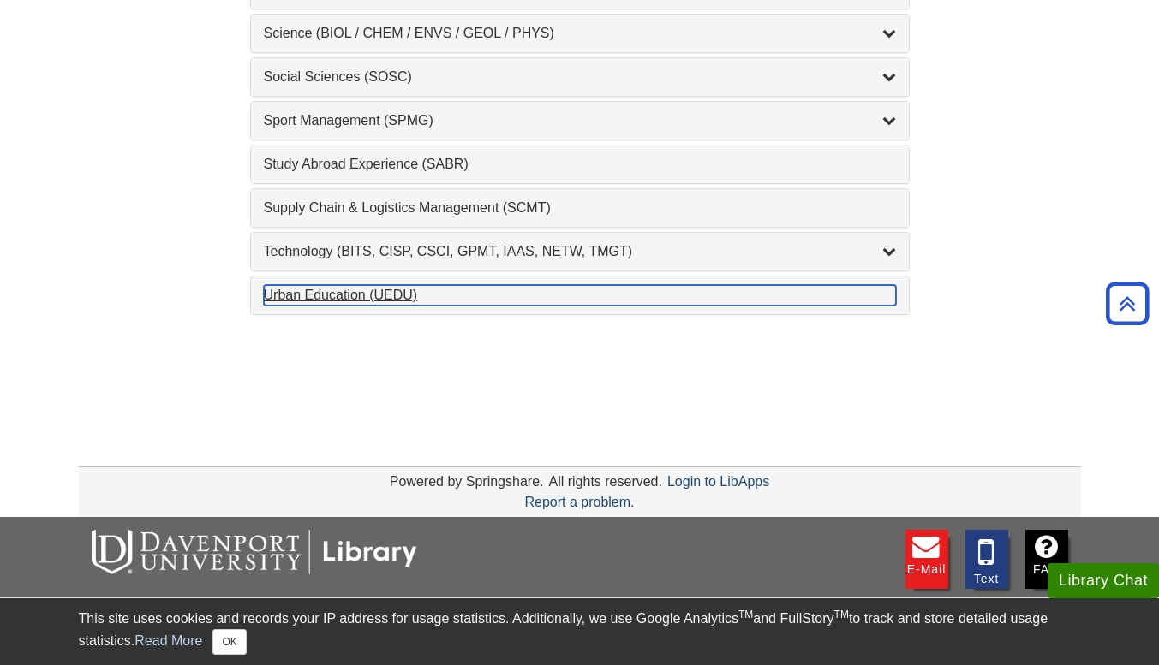
click at [407, 286] on div "Urban Education (UEDU) , 1 guides" at bounding box center [580, 295] width 632 height 21
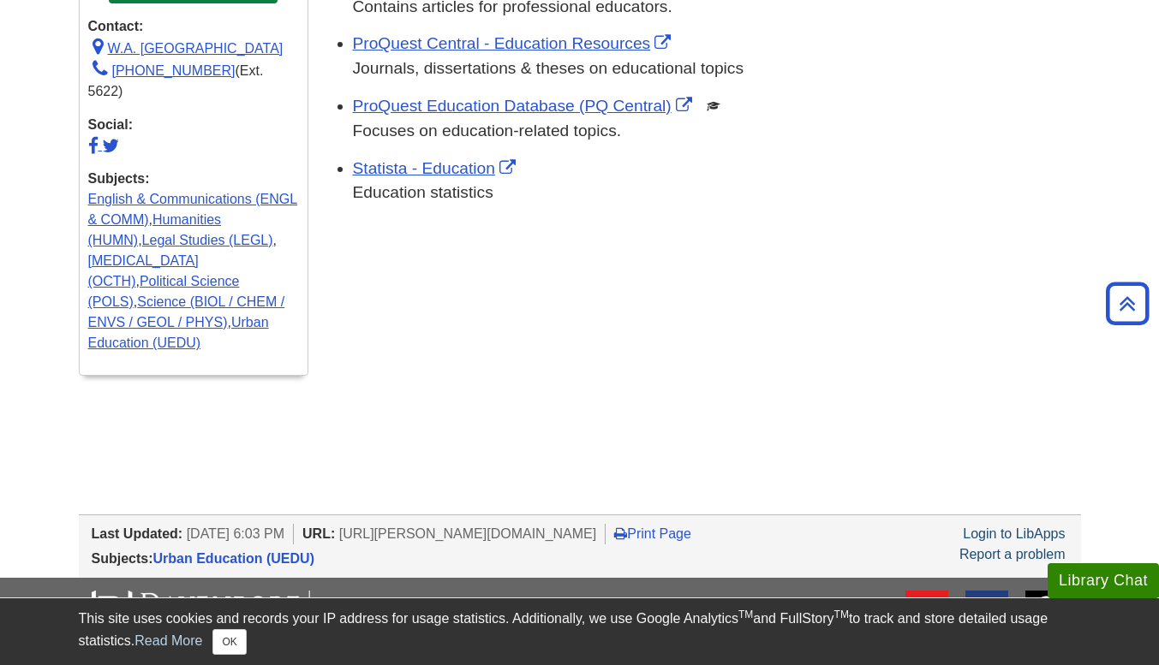
scroll to position [715, 0]
